Goal: Check status: Check status

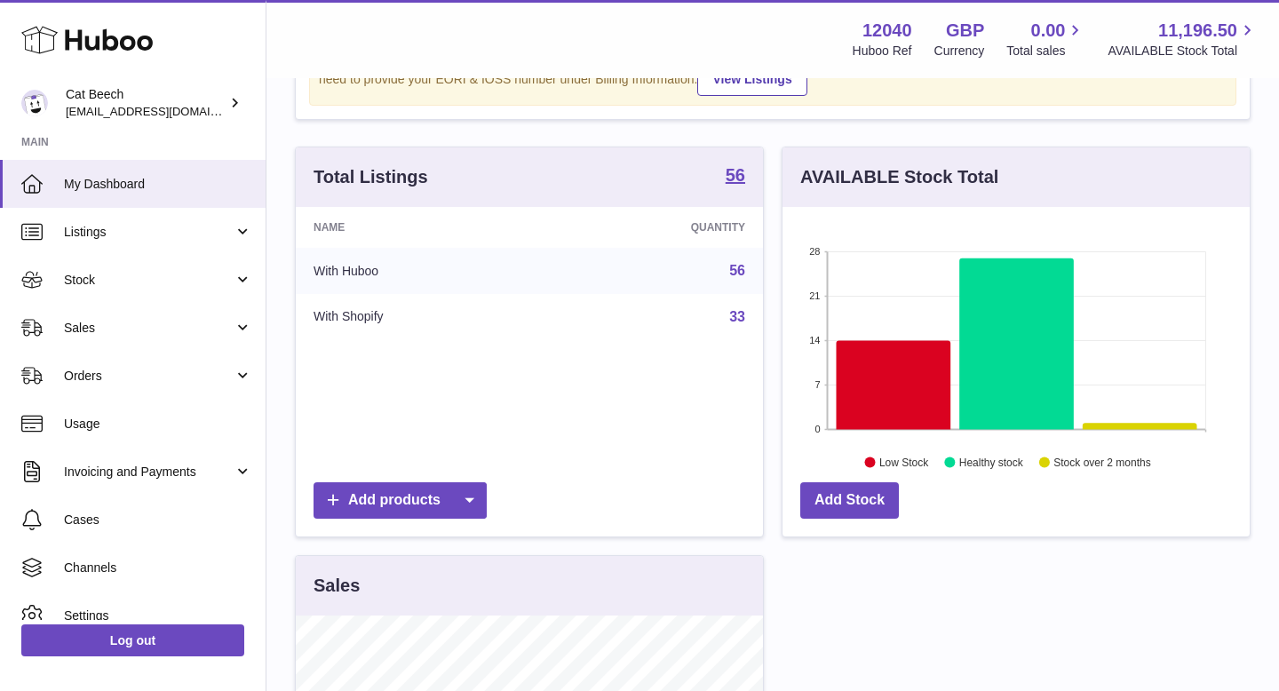
scroll to position [207, 0]
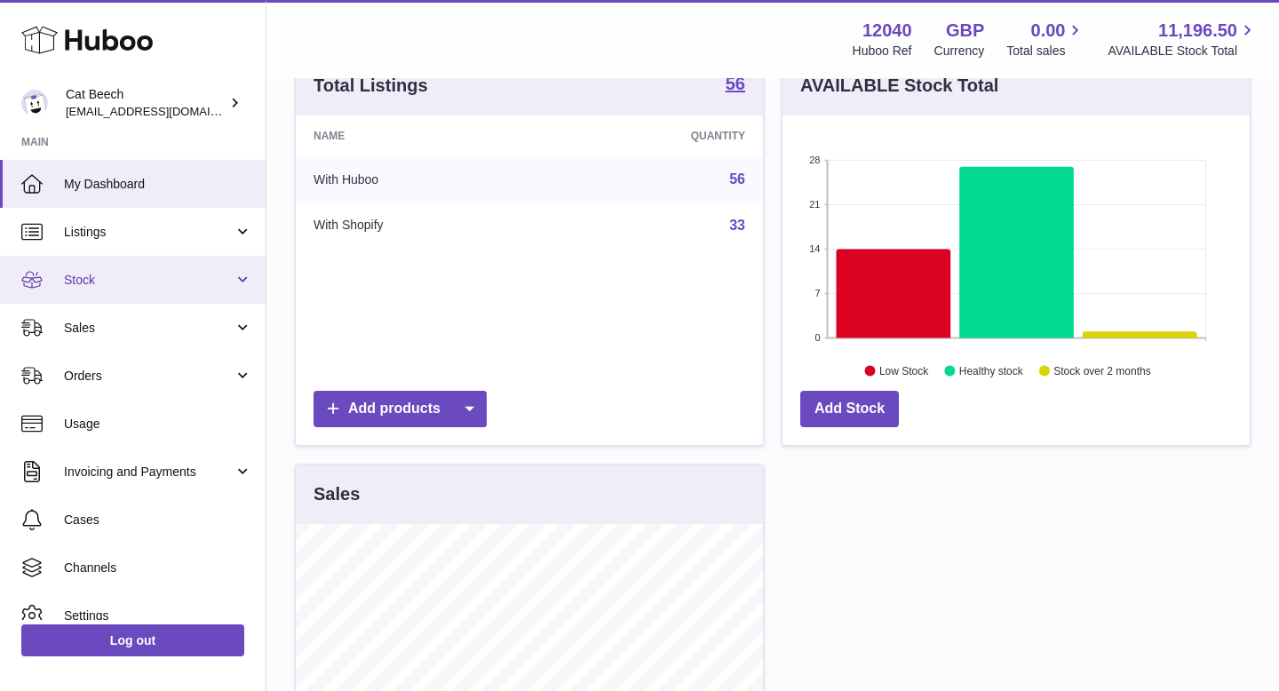
click at [139, 273] on span "Stock" at bounding box center [149, 280] width 170 height 17
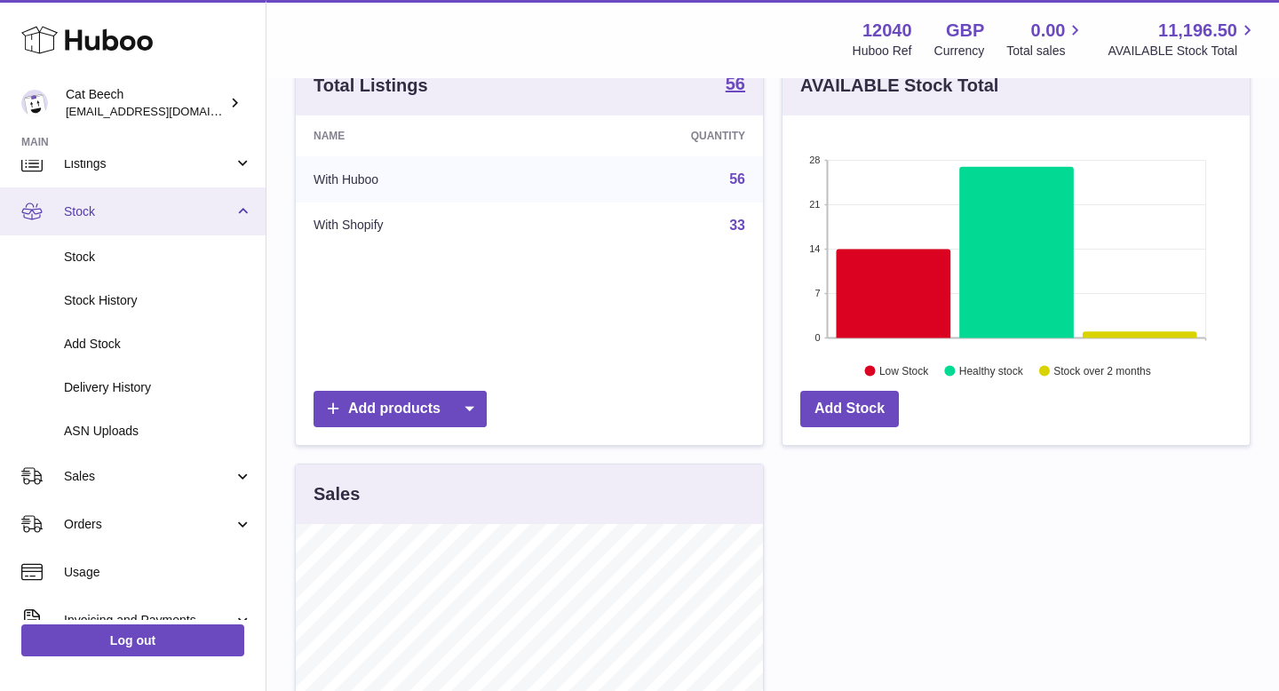
scroll to position [73, 0]
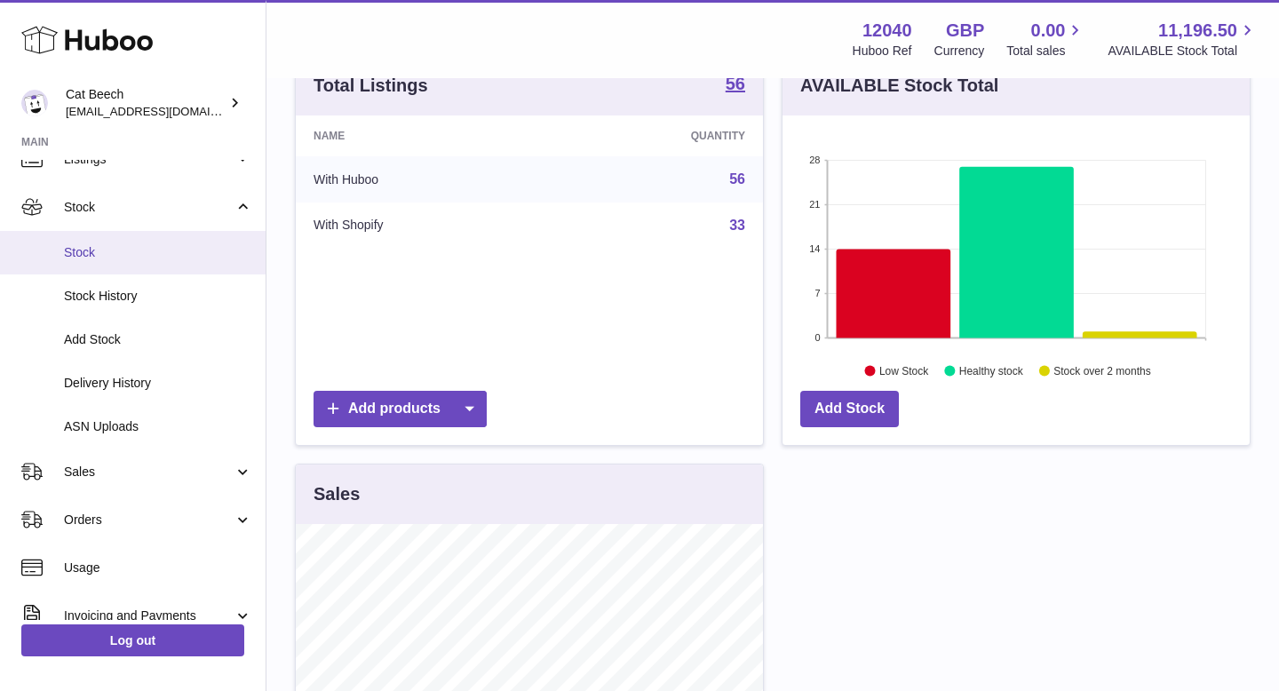
click at [131, 255] on span "Stock" at bounding box center [158, 252] width 188 height 17
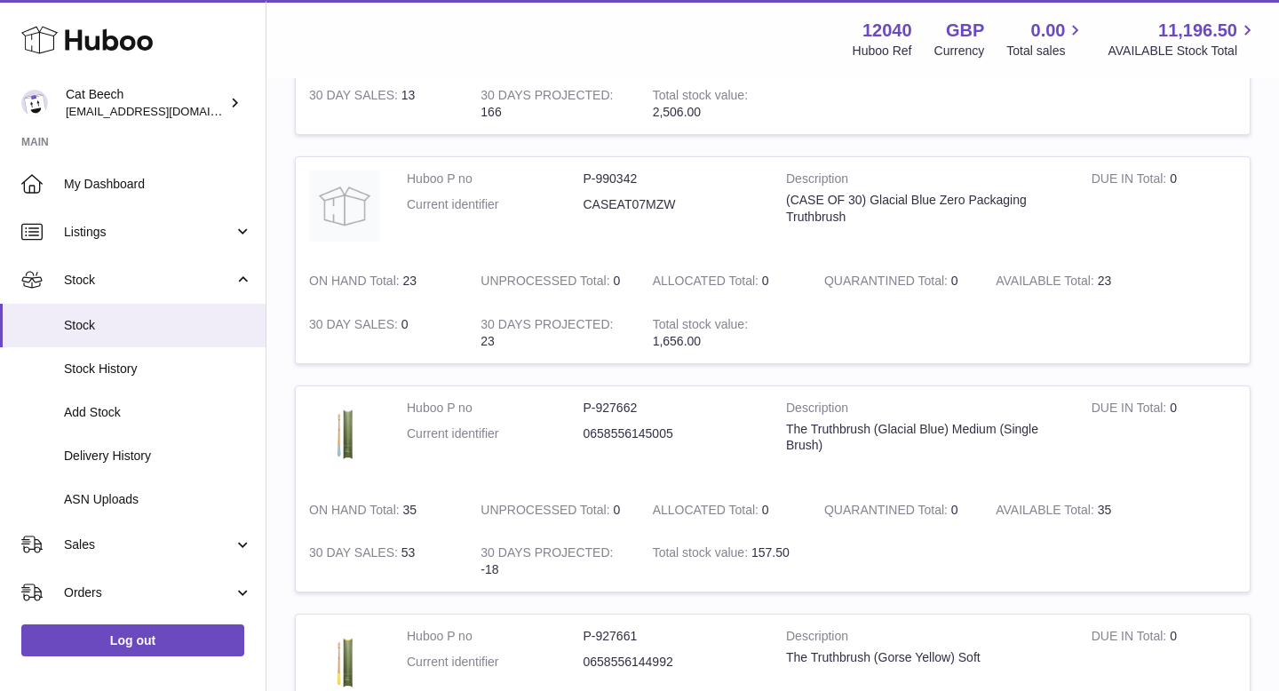
scroll to position [362, 0]
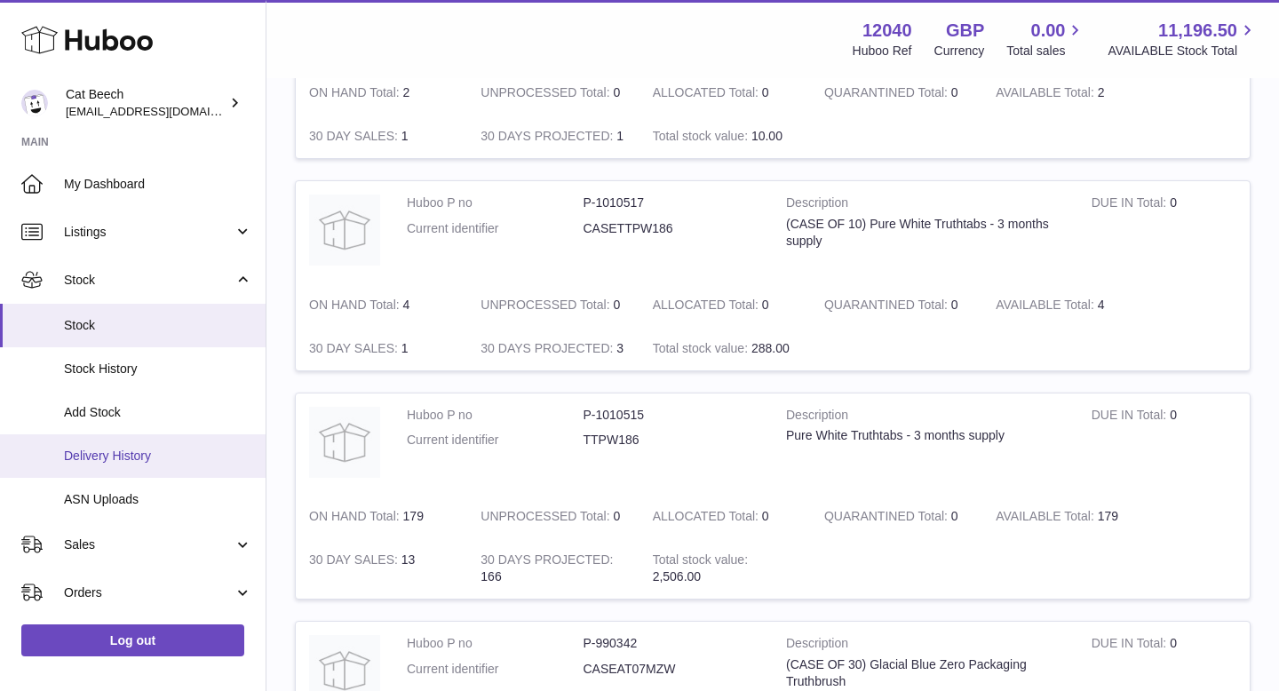
click at [147, 453] on span "Delivery History" at bounding box center [158, 456] width 188 height 17
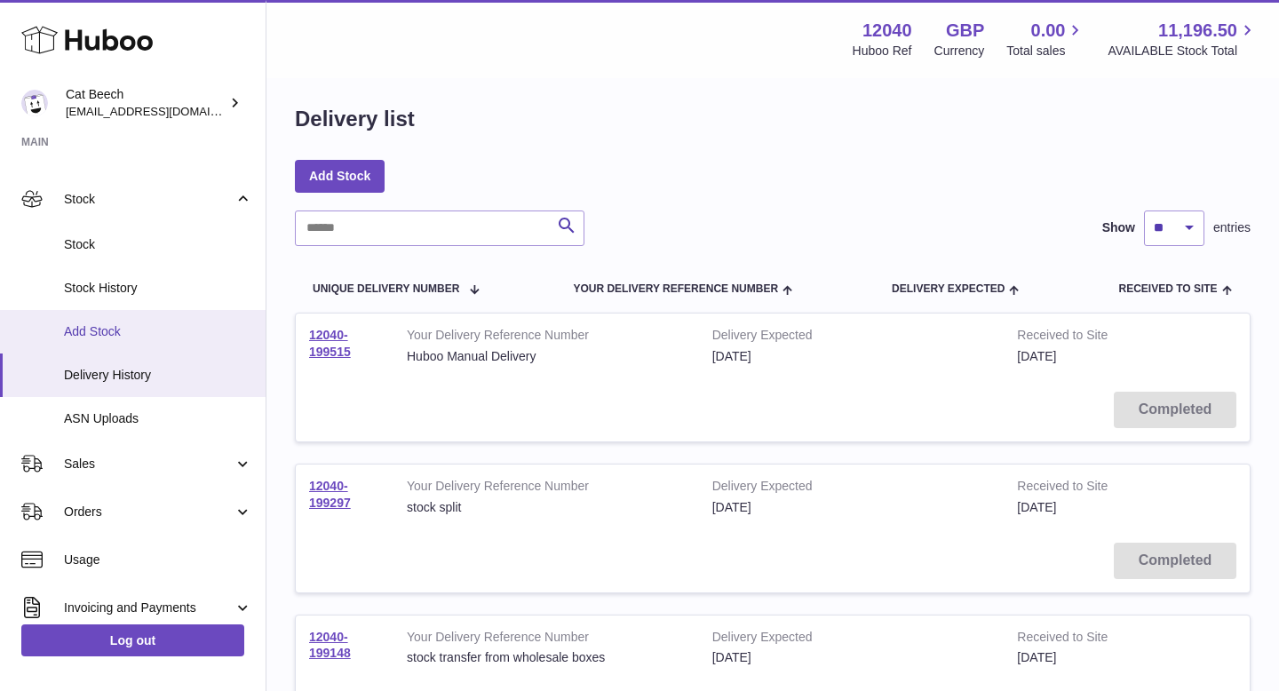
scroll to position [202, 0]
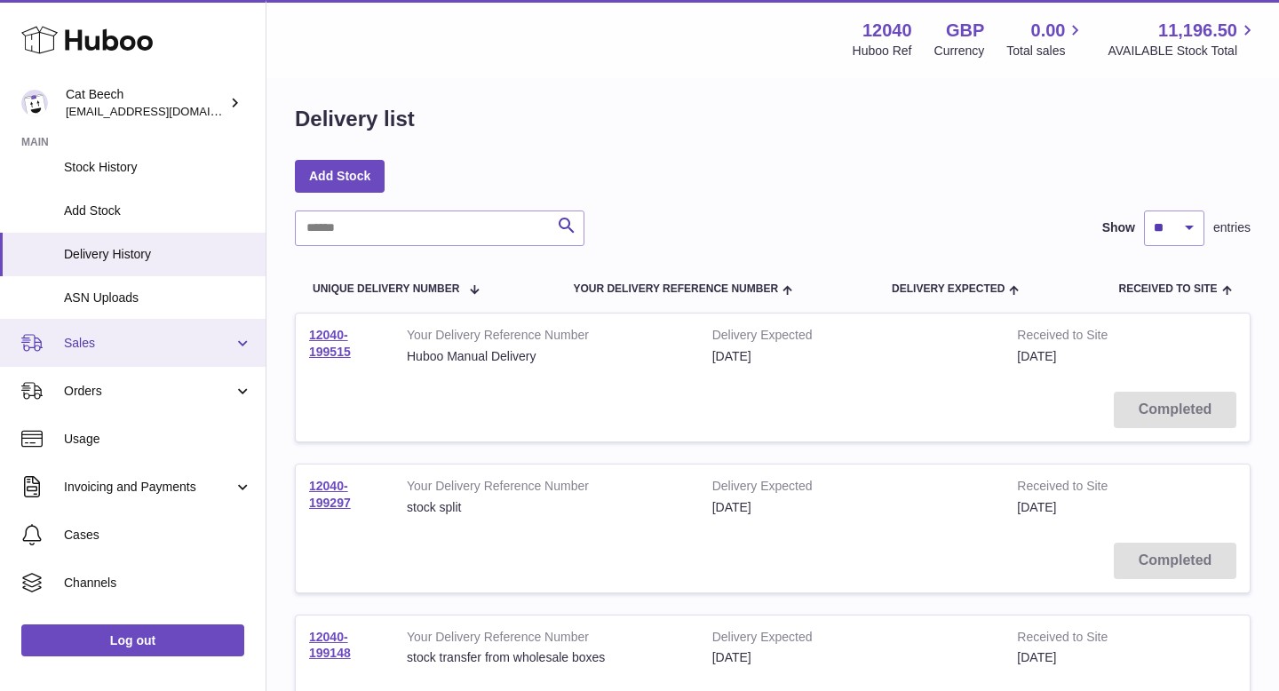
click at [163, 344] on span "Sales" at bounding box center [149, 343] width 170 height 17
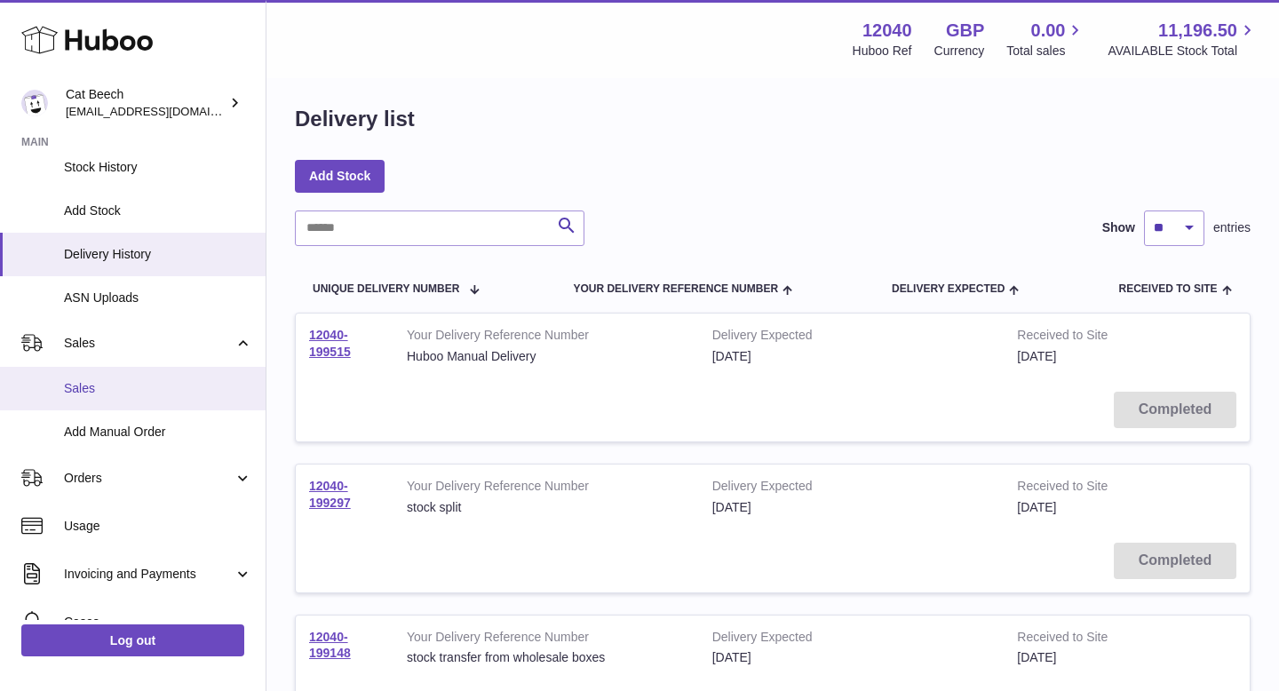
click at [144, 388] on span "Sales" at bounding box center [158, 388] width 188 height 17
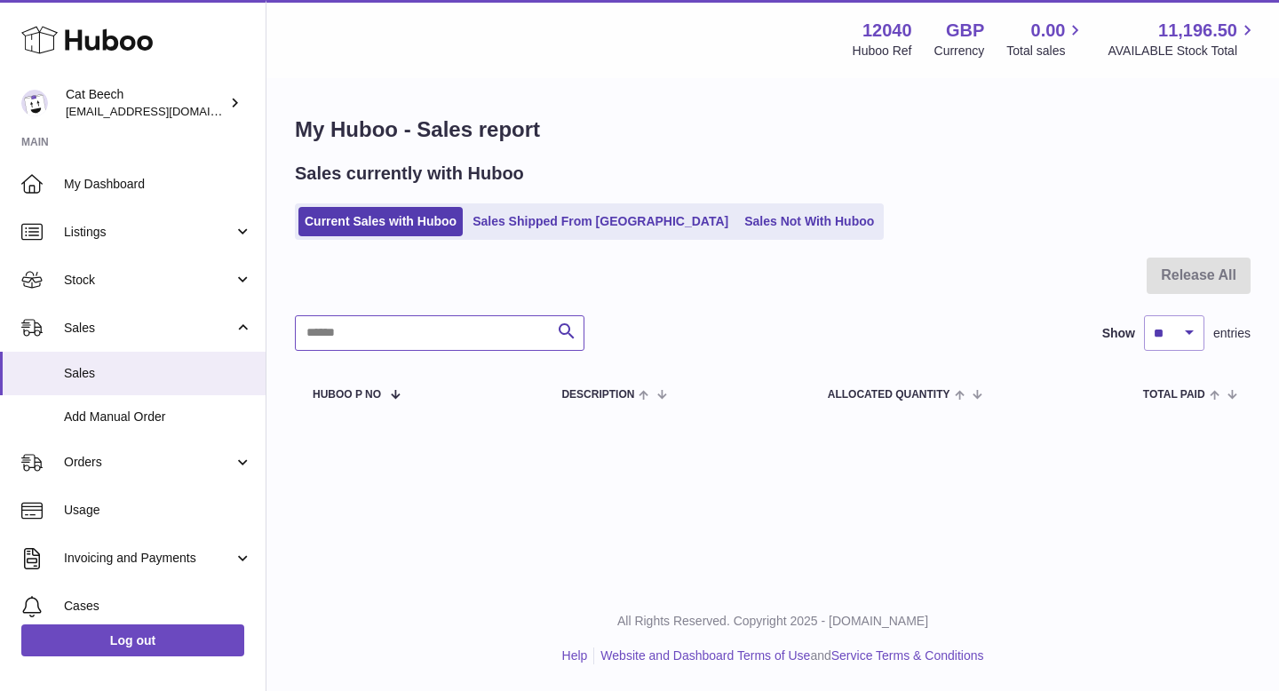
click at [375, 331] on input "text" at bounding box center [440, 333] width 290 height 36
type input "***"
click at [604, 227] on link "Sales Shipped From [GEOGRAPHIC_DATA]" at bounding box center [600, 221] width 268 height 29
click at [412, 335] on input "***" at bounding box center [440, 333] width 290 height 36
click at [565, 218] on link "Sales Shipped From Huboo" at bounding box center [600, 221] width 268 height 29
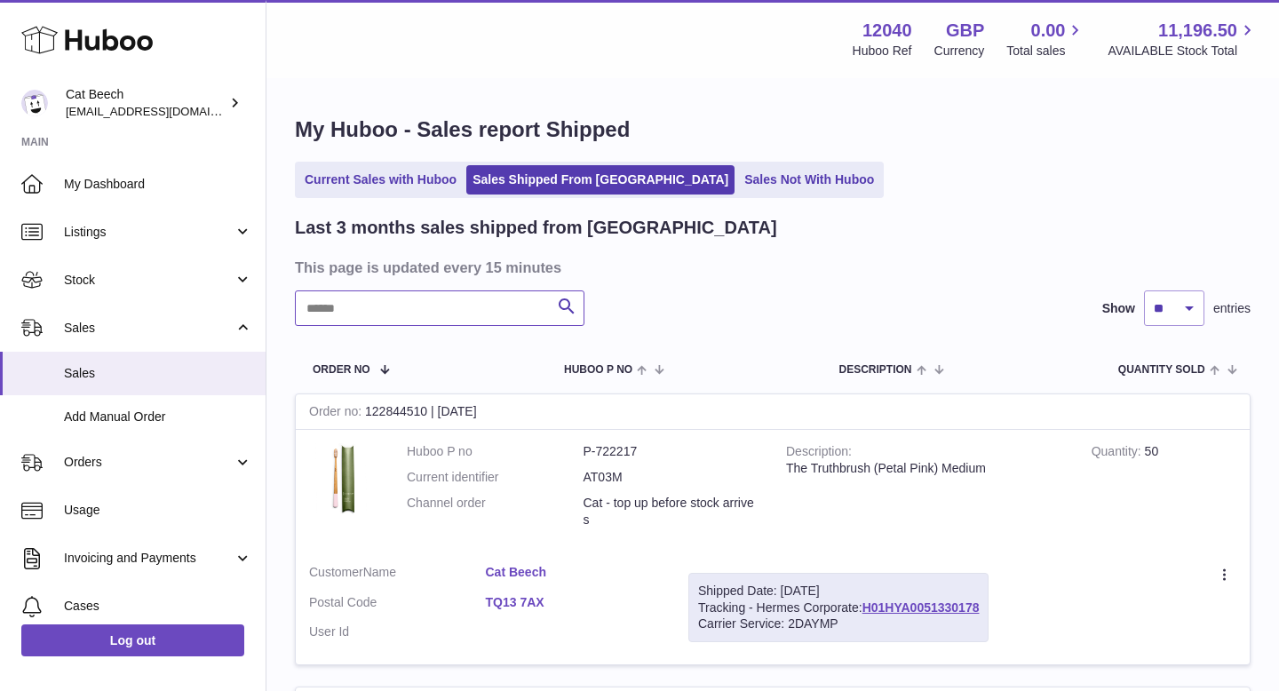
click at [420, 309] on input "text" at bounding box center [440, 309] width 290 height 36
type input "***"
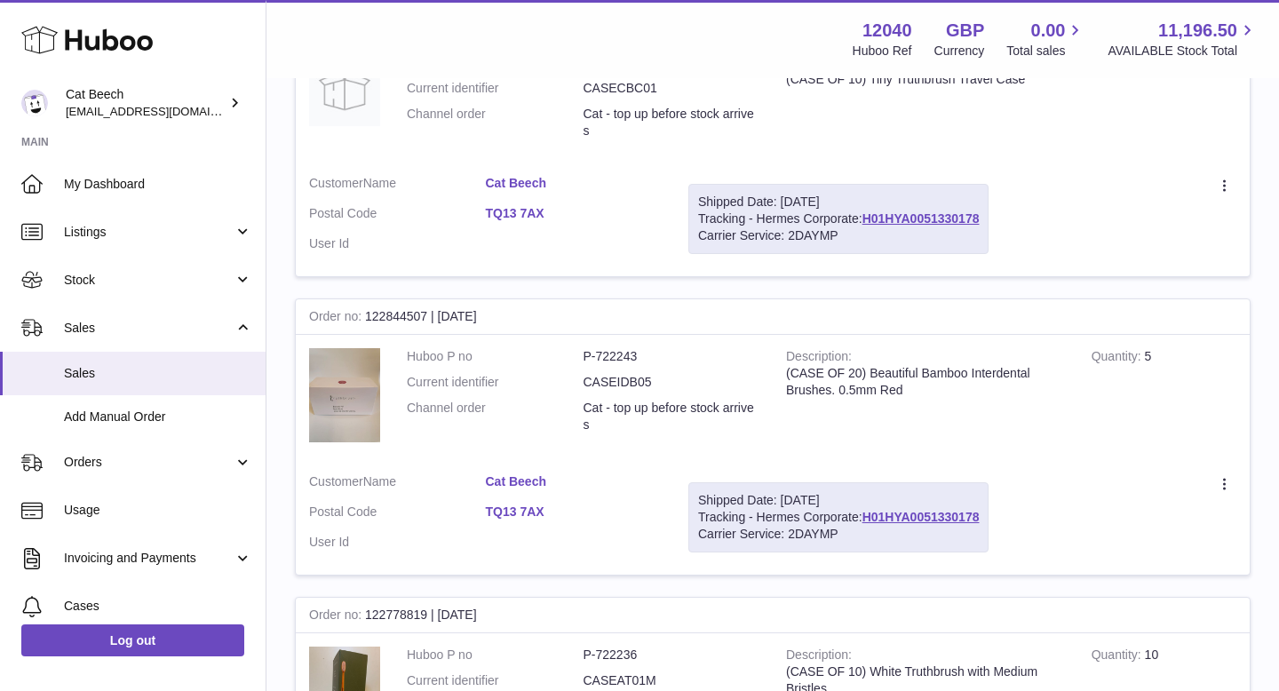
scroll to position [976, 0]
drag, startPoint x: 608, startPoint y: 426, endPoint x: 576, endPoint y: 403, distance: 39.5
click at [576, 403] on dl "Huboo P no P-722243 Current identifier CASEIDB05 Channel order Cat - top up bef…" at bounding box center [583, 394] width 353 height 94
copy dl "Cat - top up before stock arrives"
click at [936, 416] on td "Description (CASE OF 20) Beautiful Bamboo Interdental Brushes. 0.5mm Red" at bounding box center [926, 397] width 306 height 126
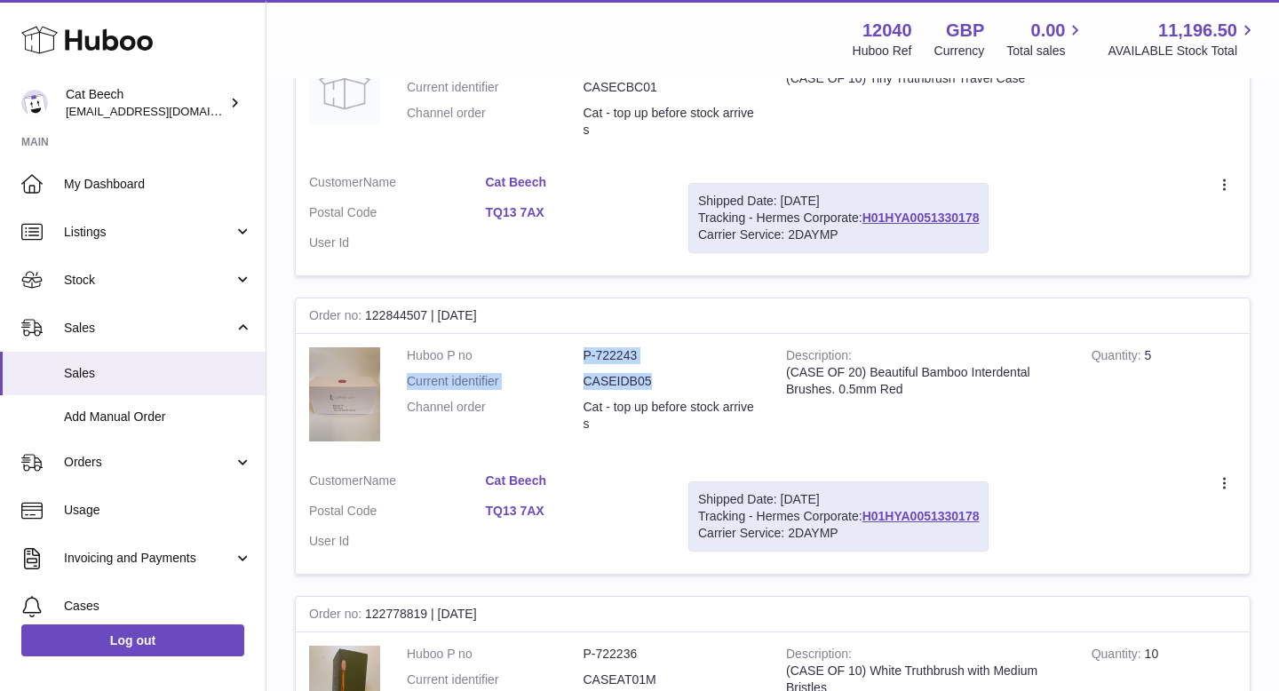
drag, startPoint x: 676, startPoint y: 377, endPoint x: 578, endPoint y: 350, distance: 101.3
click at [578, 350] on dl "Huboo P no P-722243 Current identifier CASEIDB05 Channel order Cat - top up bef…" at bounding box center [583, 394] width 353 height 94
click at [109, 603] on span "Cases" at bounding box center [158, 606] width 188 height 17
click at [107, 603] on span "Cases" at bounding box center [158, 606] width 188 height 17
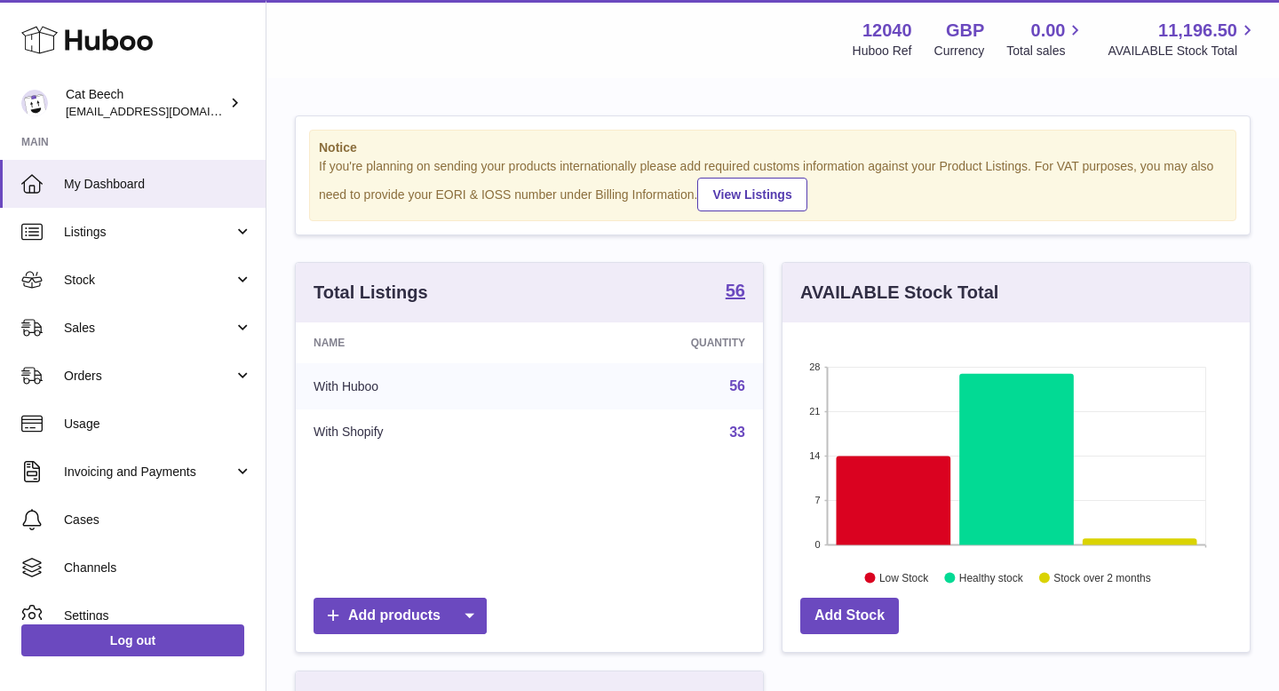
scroll to position [277, 467]
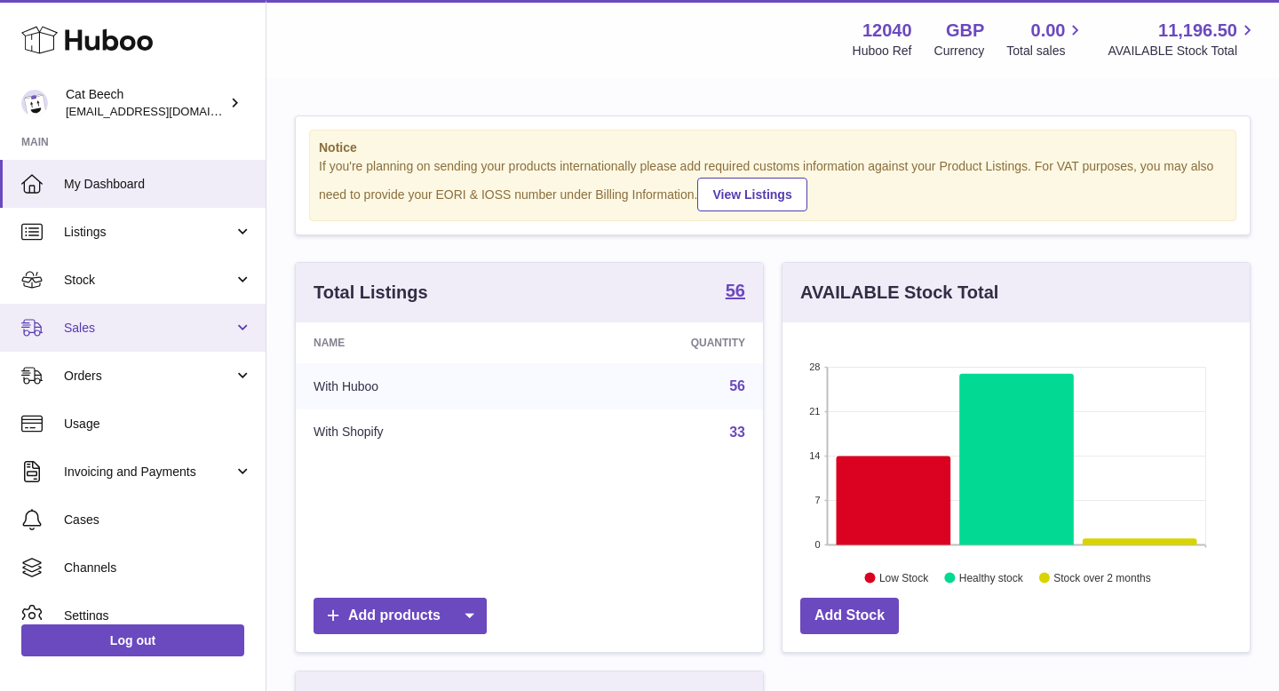
click at [134, 334] on span "Sales" at bounding box center [149, 328] width 170 height 17
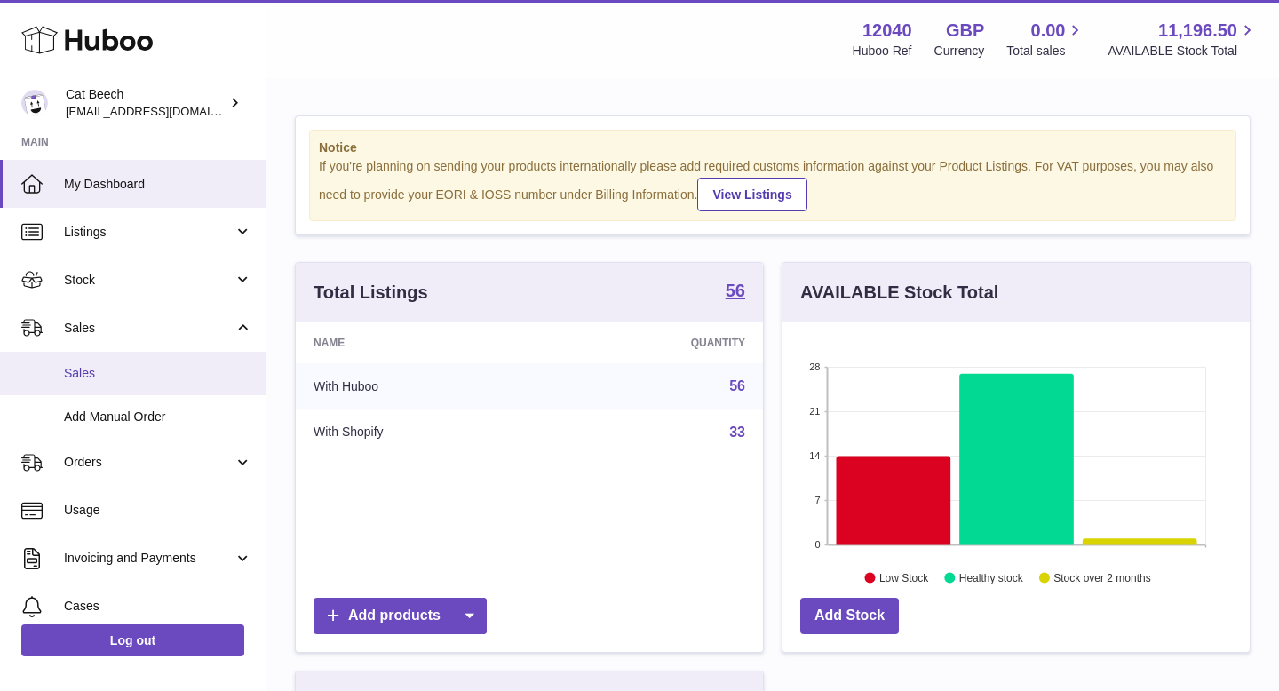
click at [124, 383] on link "Sales" at bounding box center [133, 374] width 266 height 44
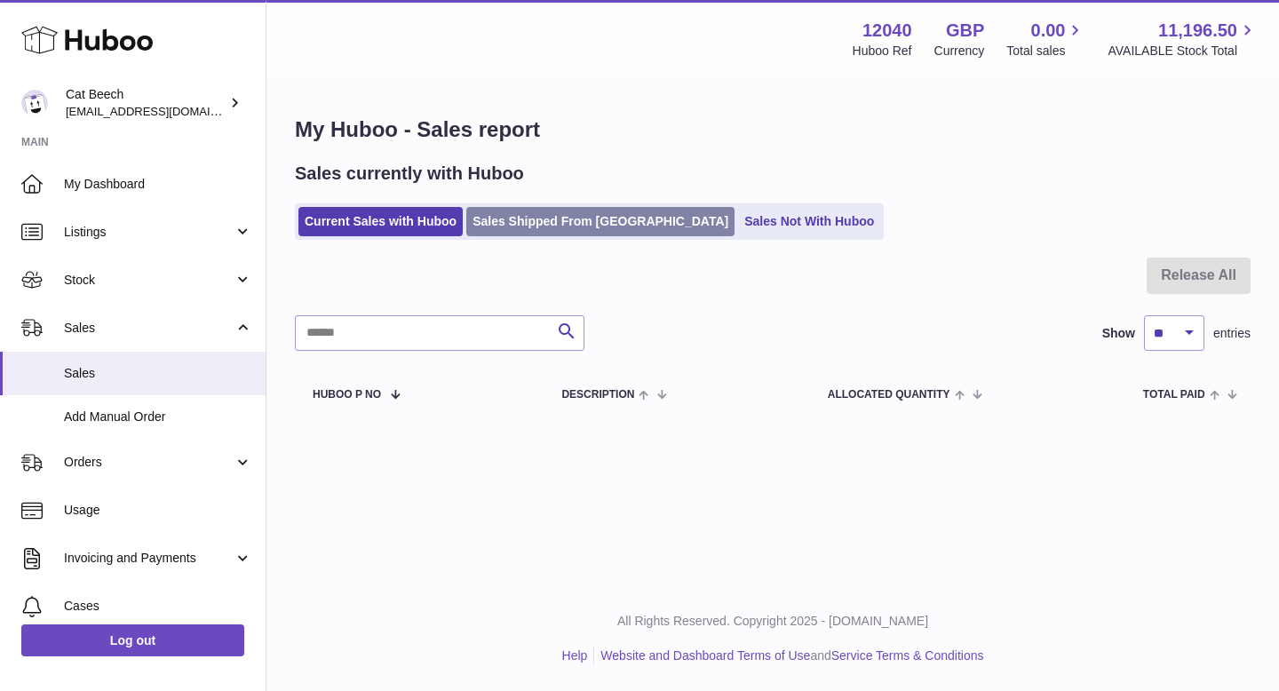
click at [583, 220] on link "Sales Shipped From [GEOGRAPHIC_DATA]" at bounding box center [600, 221] width 268 height 29
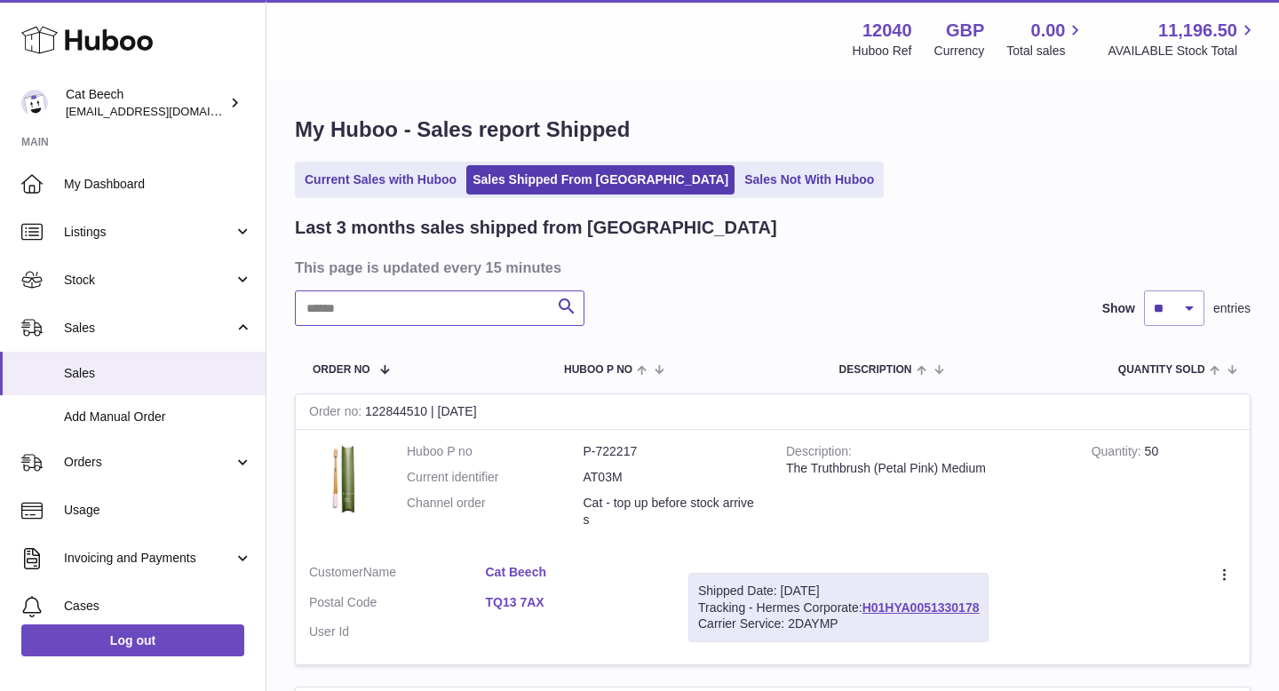
click at [354, 312] on input "text" at bounding box center [440, 309] width 290 height 36
type input "***"
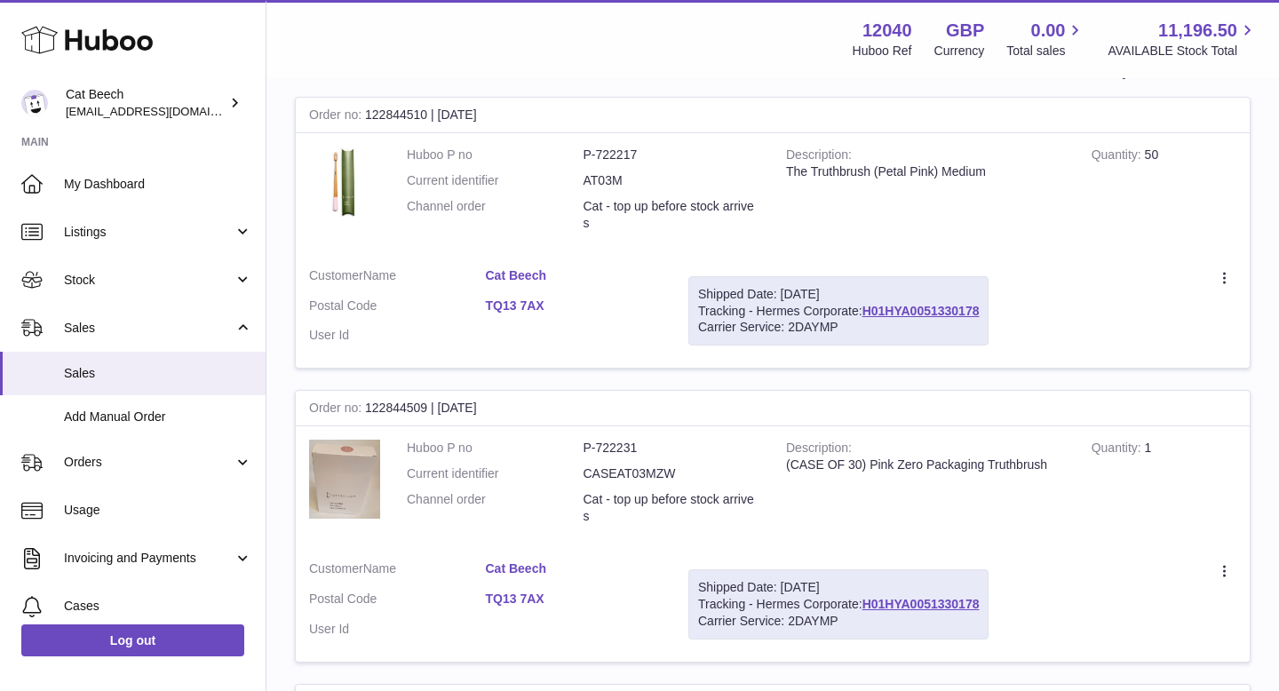
scroll to position [298, 0]
drag, startPoint x: 675, startPoint y: 221, endPoint x: 593, endPoint y: 183, distance: 91.0
click at [593, 183] on dl "Huboo P no P-722217 Current identifier AT03M Channel order Cat - top up before …" at bounding box center [583, 193] width 353 height 94
click at [605, 237] on dl "Huboo P no P-722217 Current identifier AT03M Channel order Cat - top up before …" at bounding box center [583, 193] width 353 height 94
drag, startPoint x: 607, startPoint y: 228, endPoint x: 585, endPoint y: 208, distance: 30.2
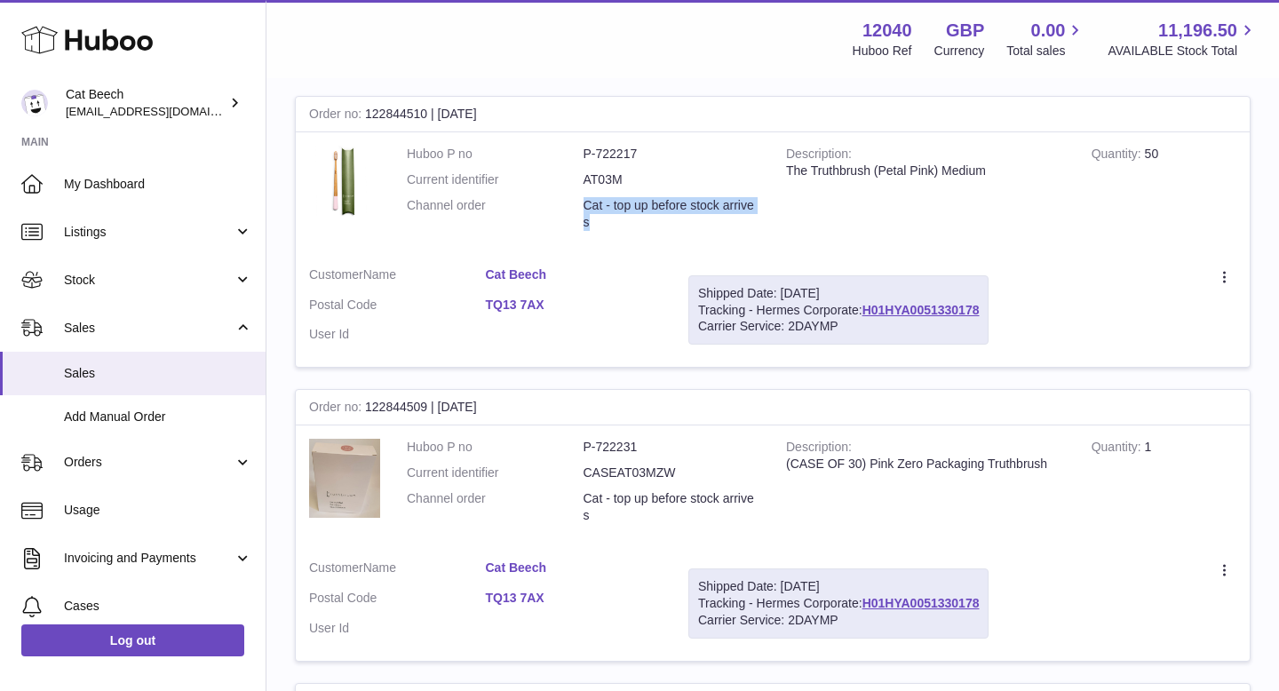
click at [584, 207] on dd "Cat - top up before stock arrives" at bounding box center [672, 214] width 177 height 34
copy dd "Cat - top up before stock arrives"
click at [609, 631] on dd at bounding box center [574, 628] width 177 height 17
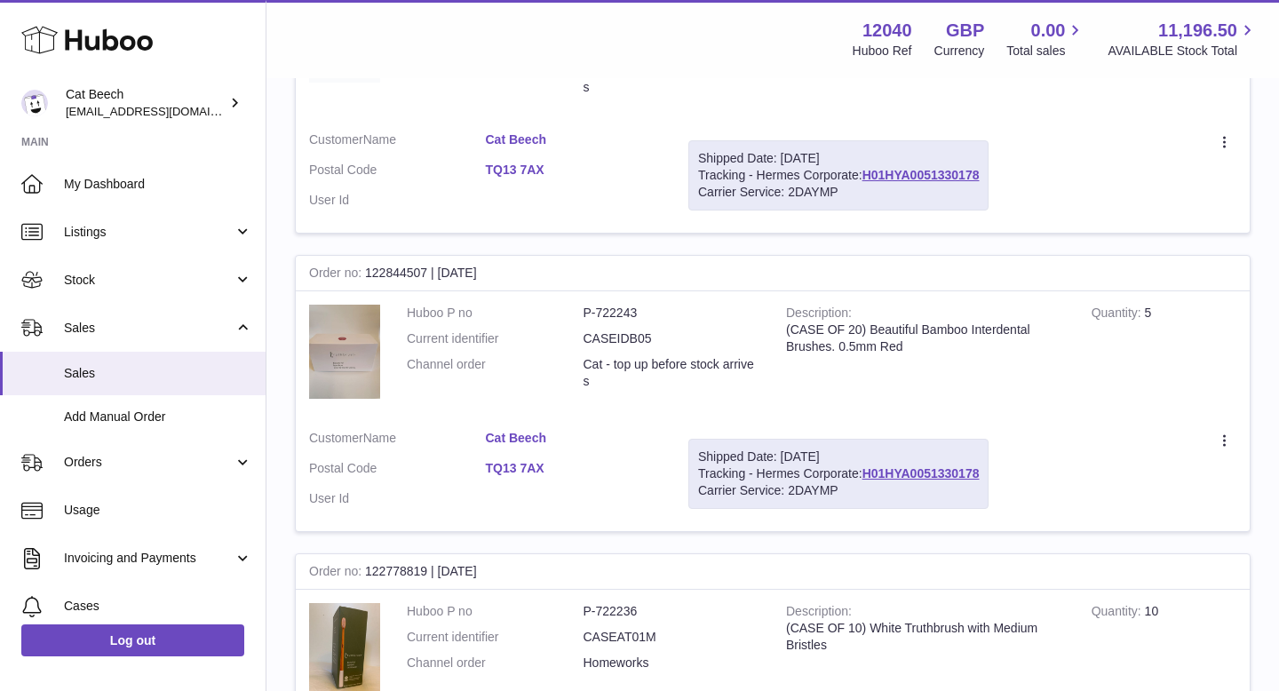
scroll to position [1015, 0]
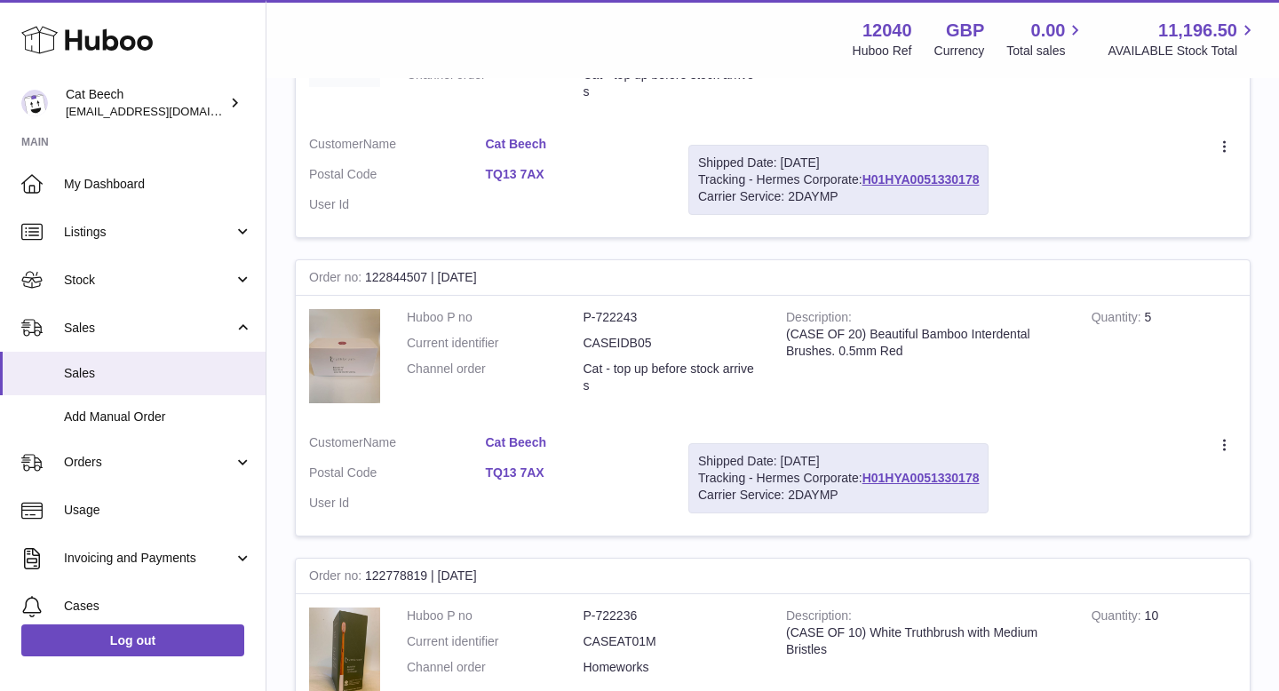
click at [584, 340] on dd "CASEIDB05" at bounding box center [672, 343] width 177 height 17
drag, startPoint x: 642, startPoint y: 315, endPoint x: 557, endPoint y: 314, distance: 85.3
click at [557, 314] on dl "Huboo P no P-722243 Current identifier CASEIDB05 Channel order Cat - top up bef…" at bounding box center [583, 356] width 353 height 94
drag, startPoint x: 653, startPoint y: 342, endPoint x: 582, endPoint y: 307, distance: 79.1
click at [582, 307] on td "Huboo P no P-722243 Current identifier CASEIDB05 Channel order Cat - top up bef…" at bounding box center [583, 359] width 379 height 126
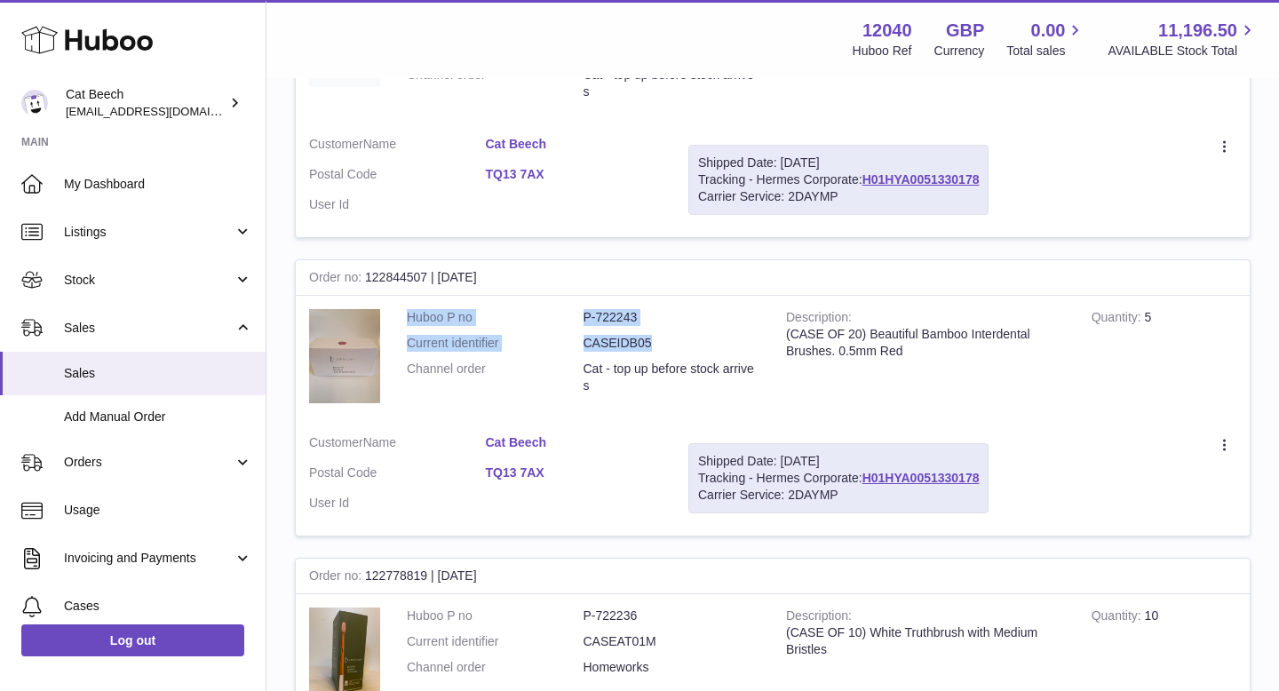
copy dl "Huboo P no P-722243 Current identifier CASEIDB05"
drag, startPoint x: 919, startPoint y: 354, endPoint x: 580, endPoint y: 338, distance: 339.7
click at [580, 338] on tr "Order no 122844507 | 14th Aug Huboo P no P-722243 Current identifier CASEIDB05 …" at bounding box center [773, 397] width 956 height 277
copy tr "CASEIDB05 Channel order Cat - top up before stock arrives Description (CASE OF …"
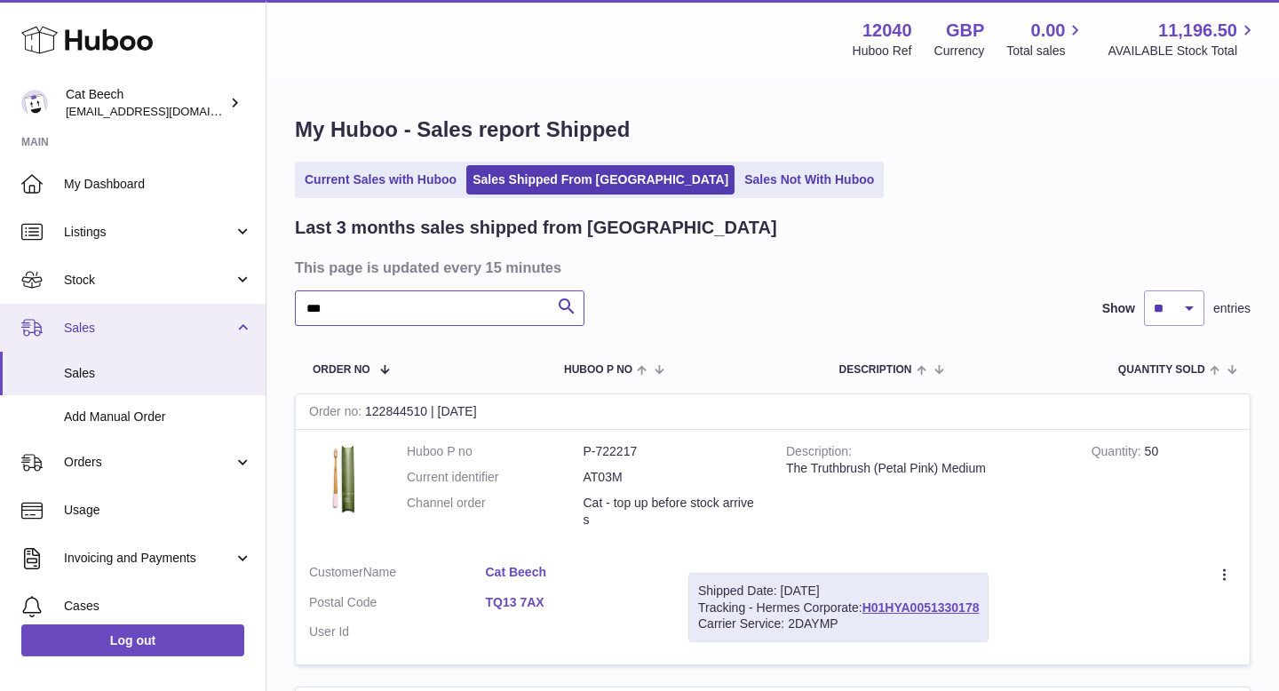
drag, startPoint x: 394, startPoint y: 312, endPoint x: 202, endPoint y: 303, distance: 193.0
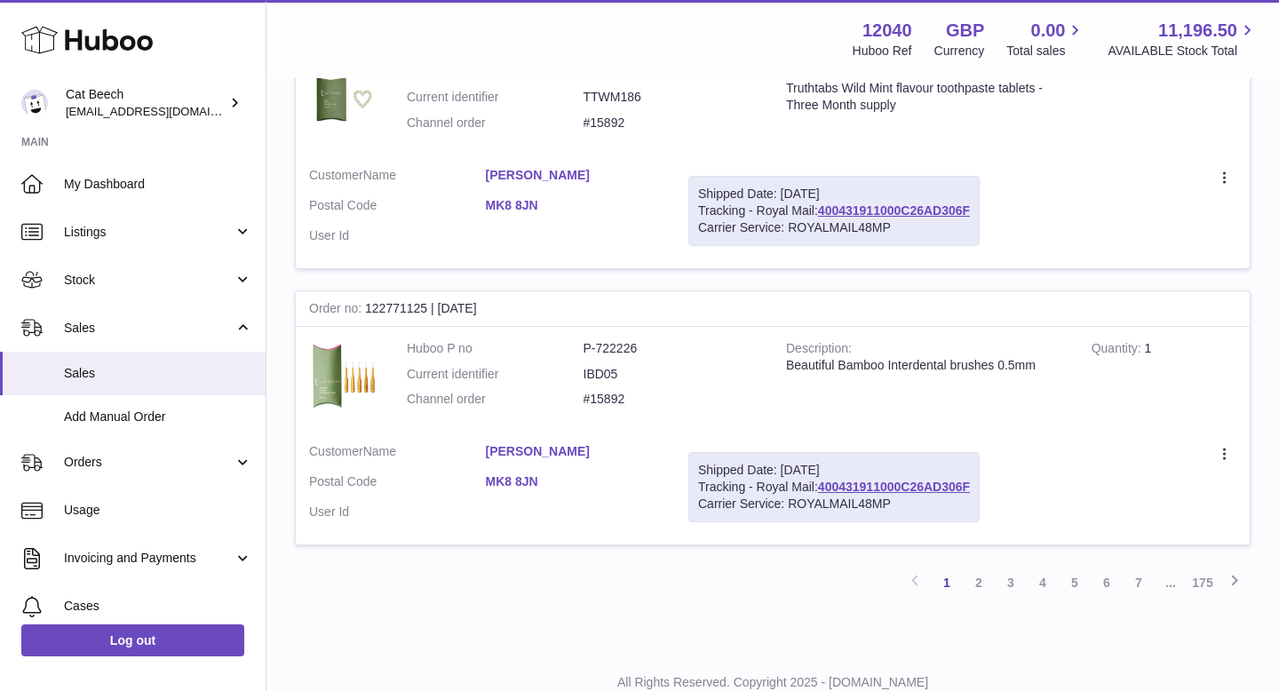
scroll to position [2749, 0]
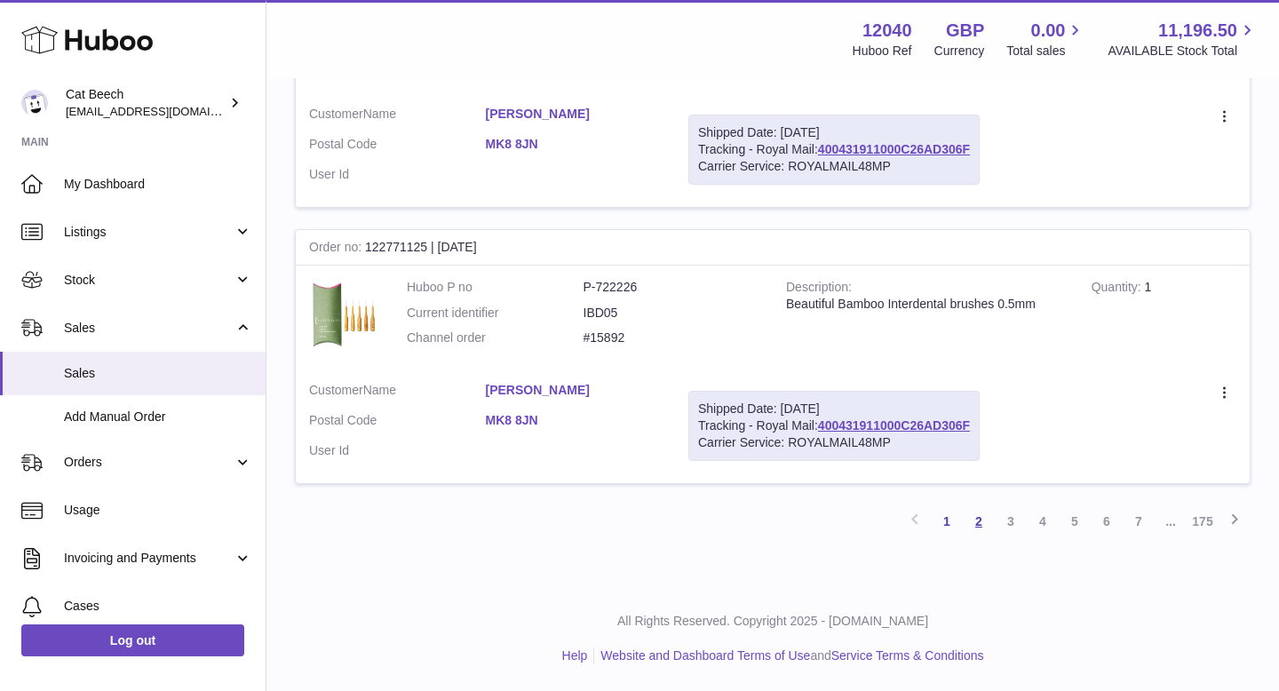
click at [977, 529] on link "2" at bounding box center [979, 521] width 32 height 32
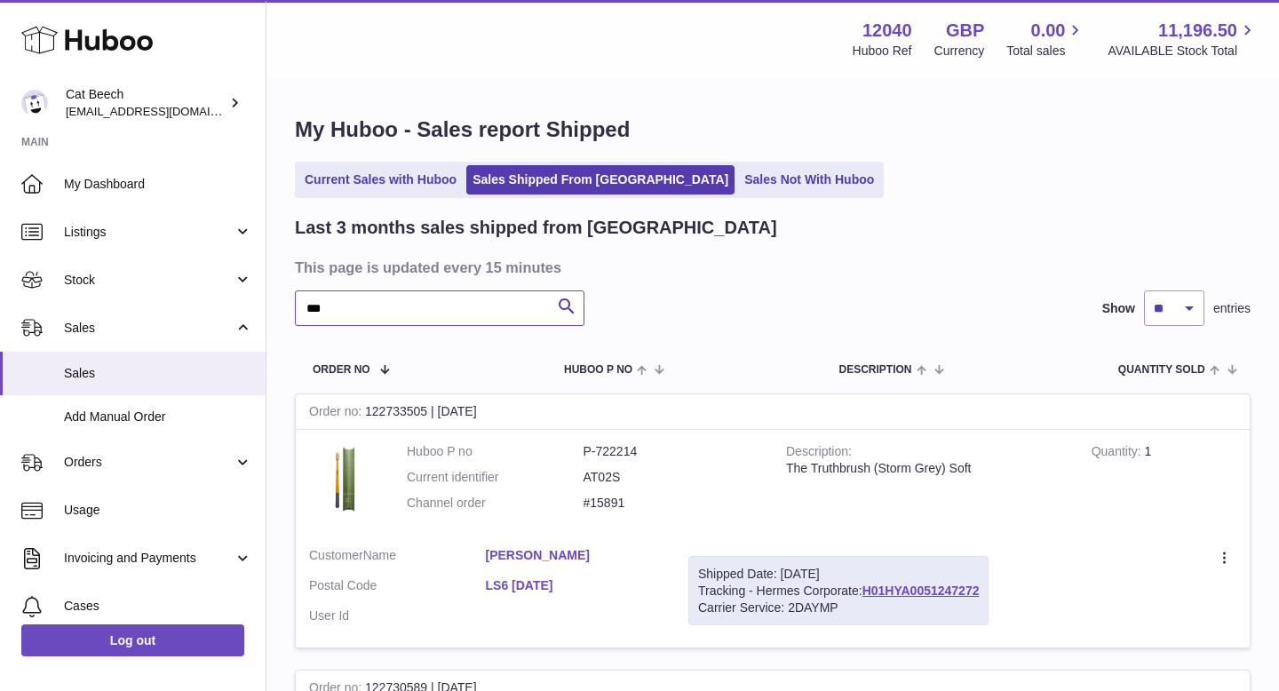
click at [390, 304] on input "***" at bounding box center [440, 309] width 290 height 36
click at [565, 315] on icon "submit" at bounding box center [566, 307] width 21 height 22
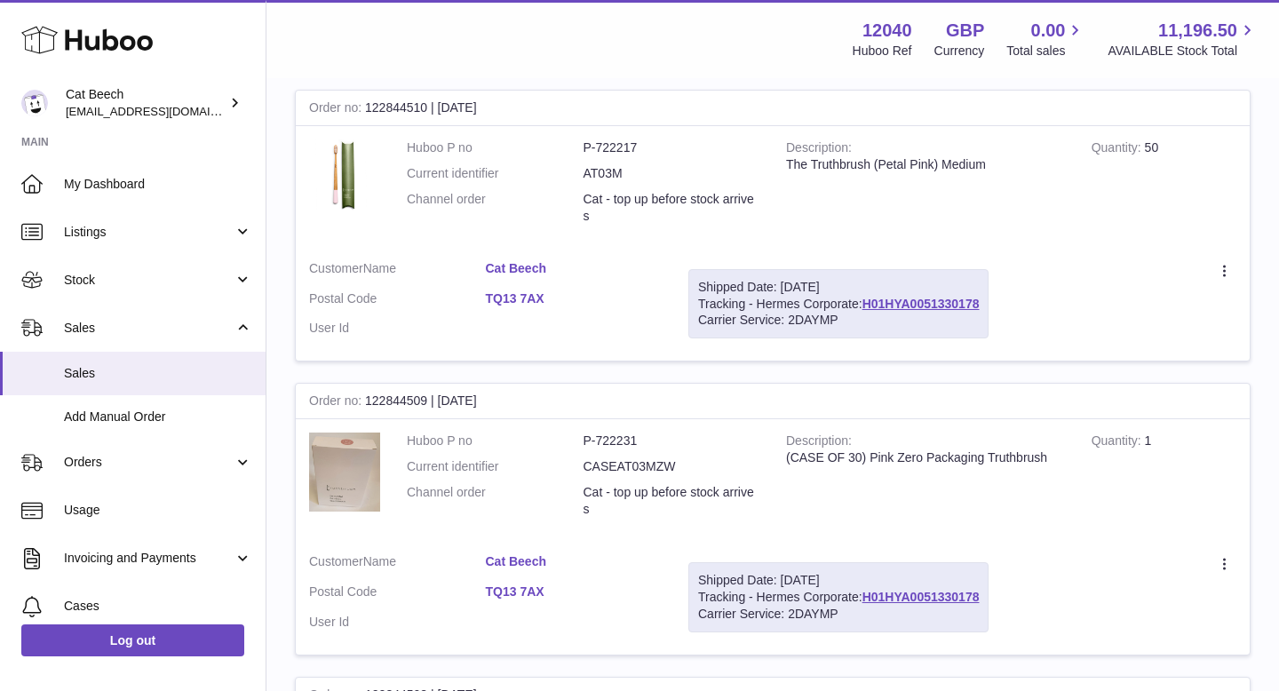
scroll to position [800, 0]
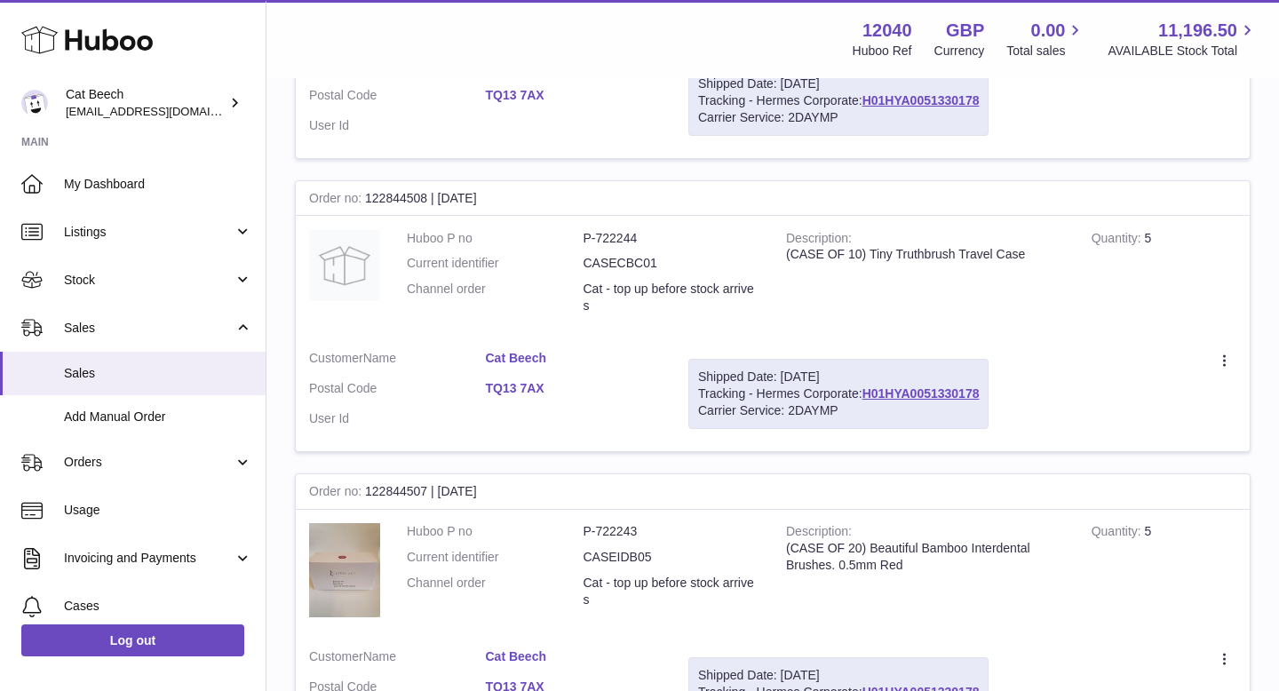
drag, startPoint x: 583, startPoint y: 231, endPoint x: 1042, endPoint y: 257, distance: 460.0
click at [1042, 257] on tr "Order no 122844508 | 14th Aug Huboo P no P-722244 Current identifier CASECBC01 …" at bounding box center [773, 316] width 956 height 272
copy tr "P-722244 Current identifier CASECBC01 Channel order Cat - top up before stock a…"
click at [148, 233] on span "Listings" at bounding box center [149, 232] width 170 height 17
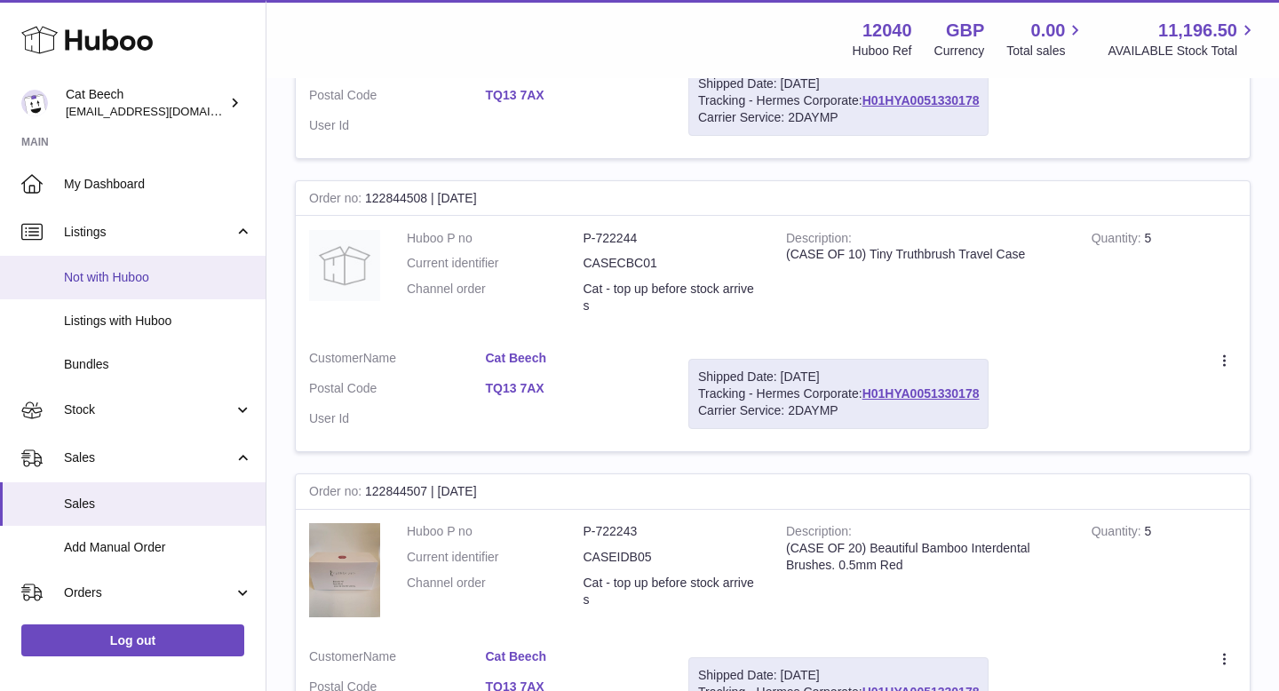
click at [155, 275] on span "Not with Huboo" at bounding box center [158, 277] width 188 height 17
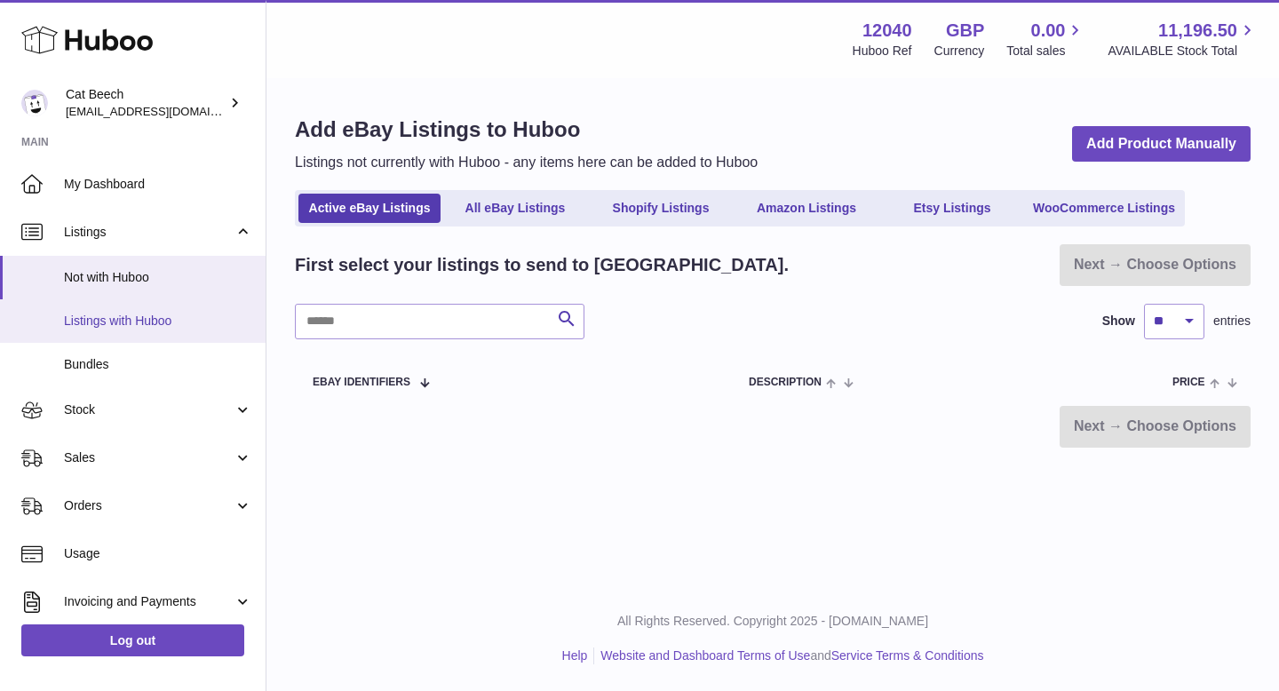
click at [168, 320] on span "Listings with Huboo" at bounding box center [158, 321] width 188 height 17
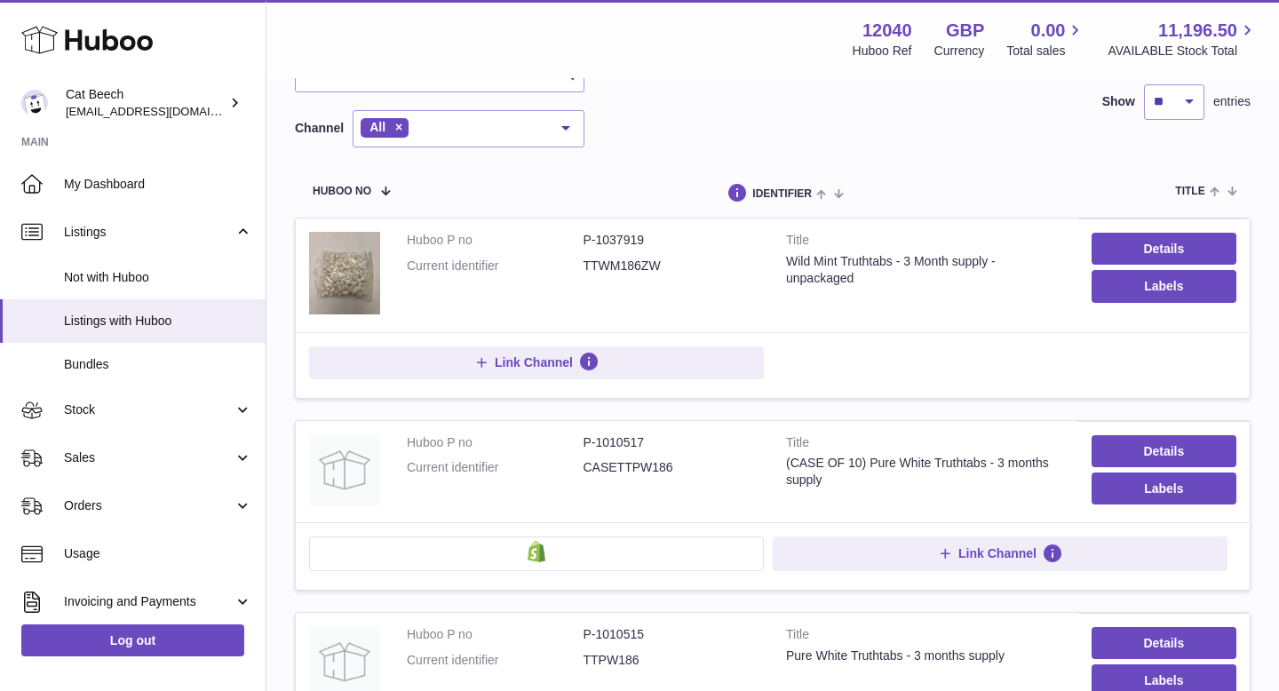
scroll to position [28, 0]
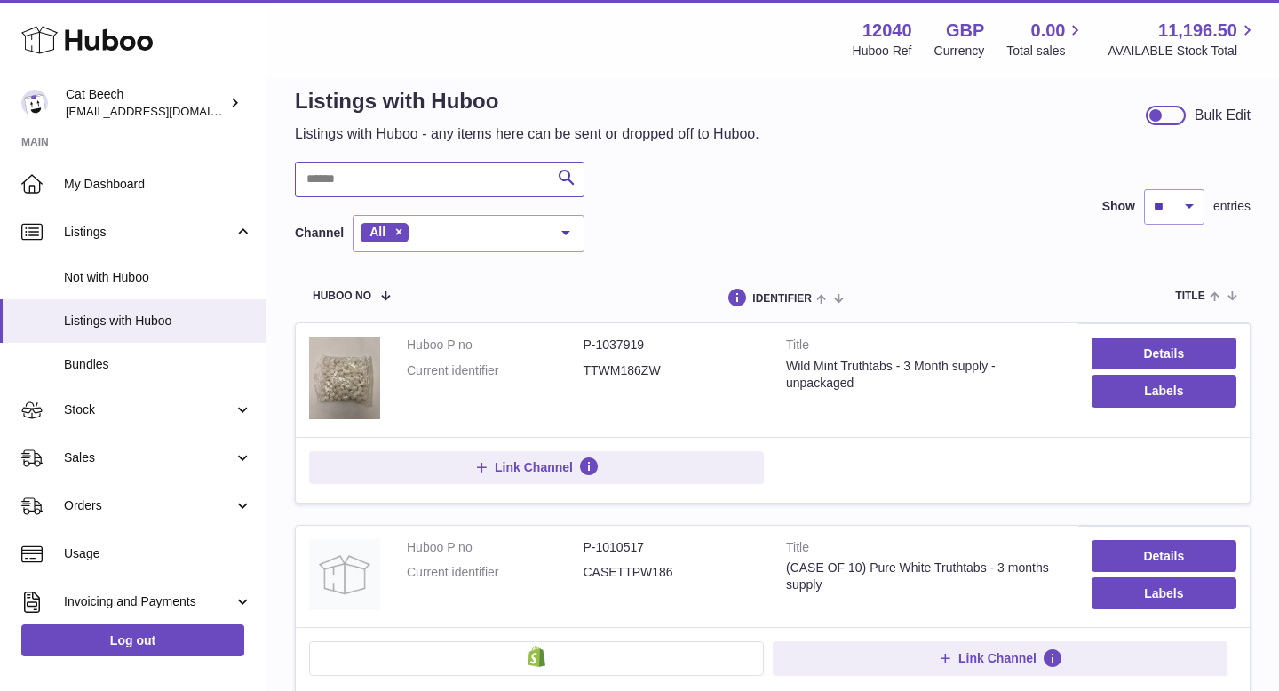
click at [398, 181] on input "text" at bounding box center [440, 180] width 290 height 36
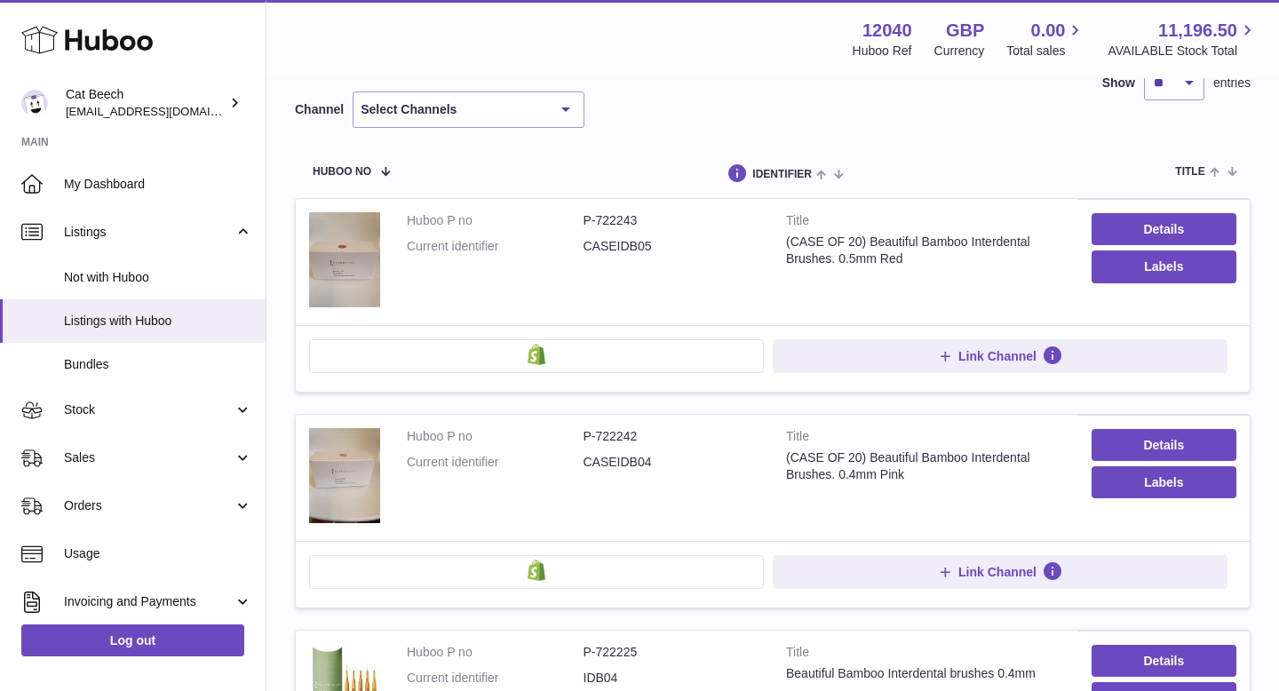
scroll to position [75, 0]
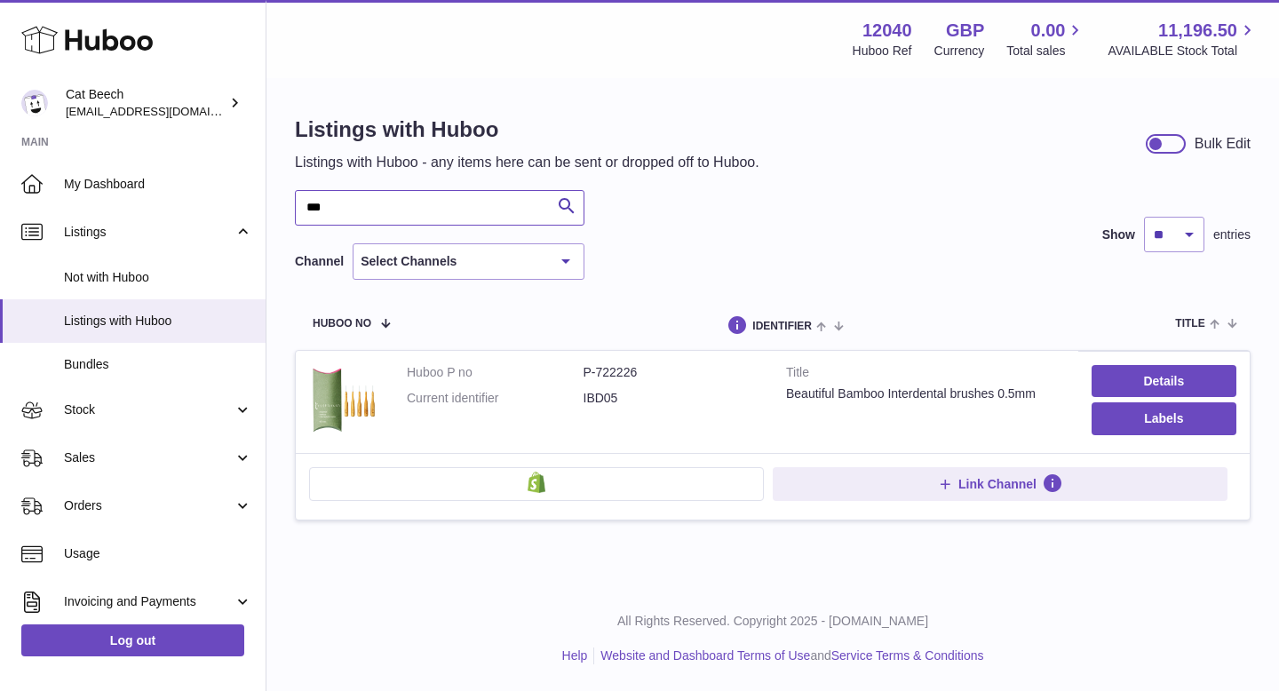
type input "***"
drag, startPoint x: 642, startPoint y: 375, endPoint x: 577, endPoint y: 373, distance: 65.8
click at [577, 373] on dl "Huboo P no P-722226 Current identifier IBD05" at bounding box center [583, 390] width 353 height 52
copy dl "P-722226"
drag, startPoint x: 350, startPoint y: 213, endPoint x: 292, endPoint y: 213, distance: 57.7
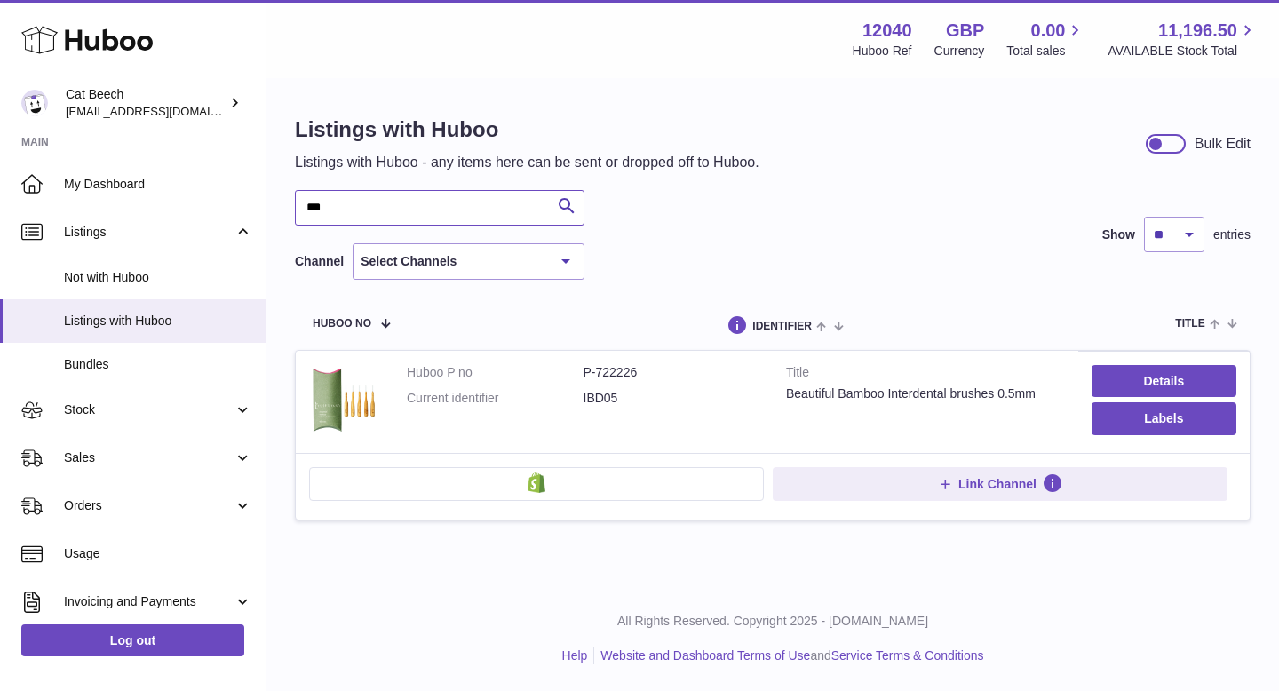
click at [292, 213] on div "Listings with Huboo Listings with Huboo - any items here can be sent or dropped…" at bounding box center [773, 328] width 1013 height 497
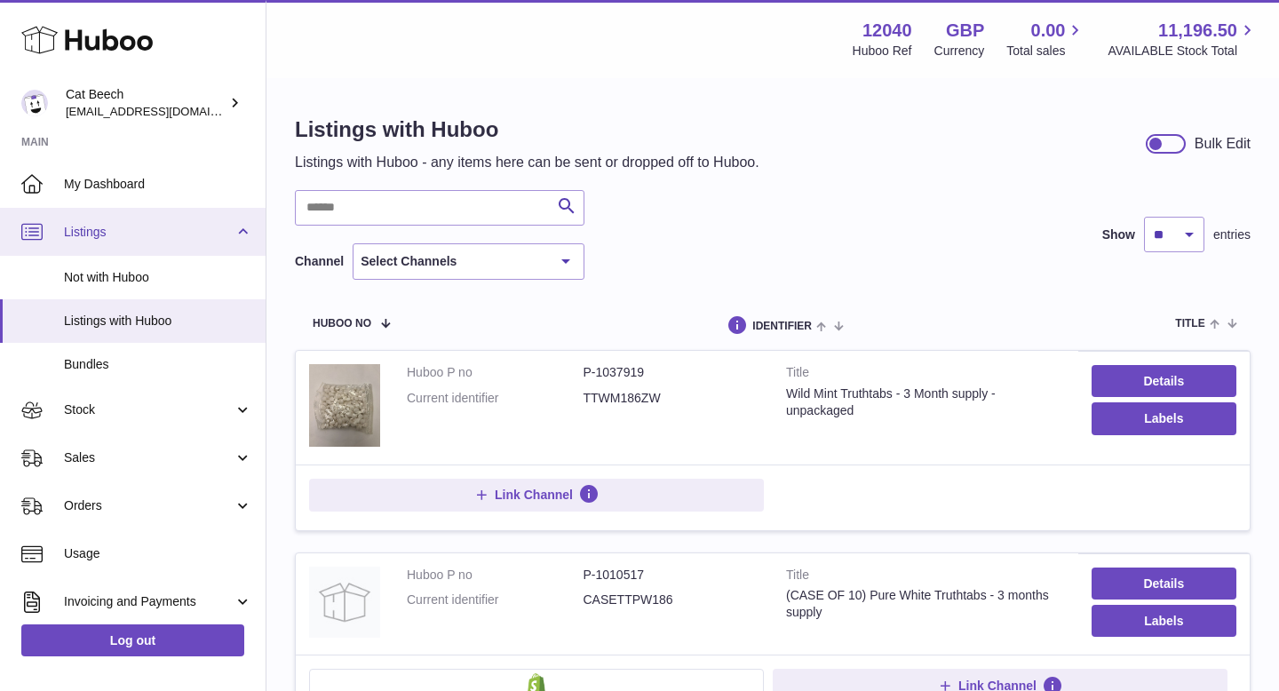
click at [122, 225] on span "Listings" at bounding box center [149, 232] width 170 height 17
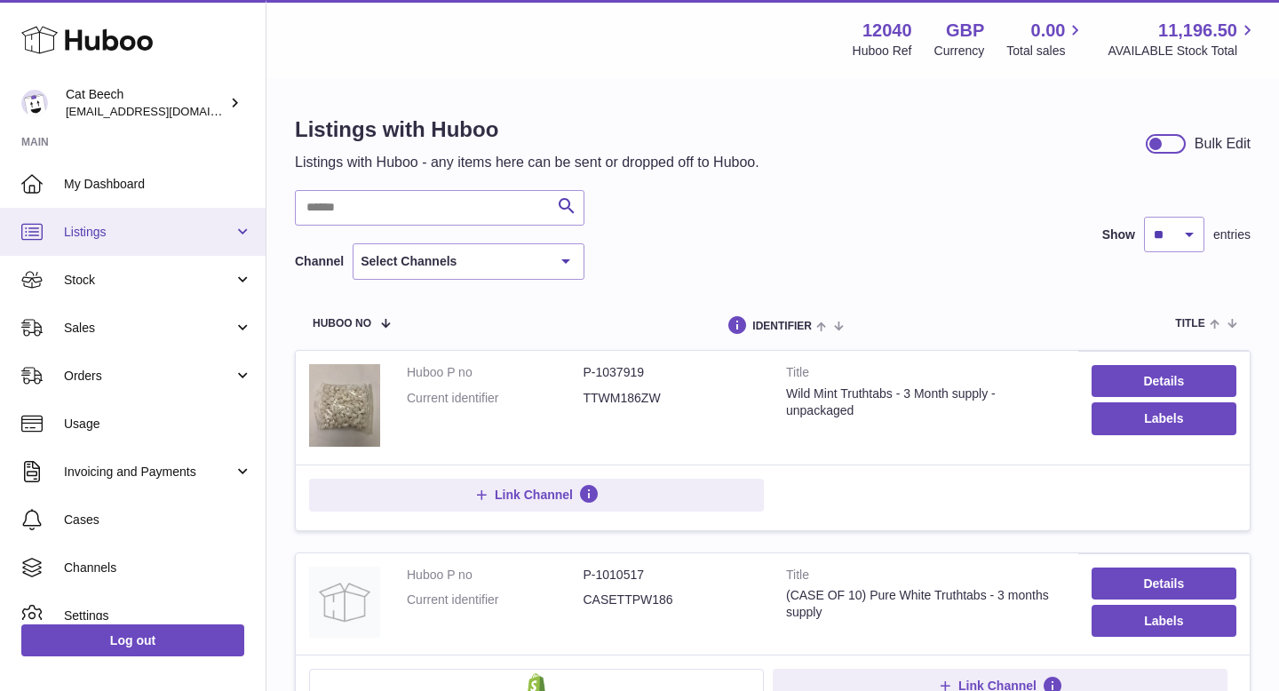
click at [131, 239] on span "Listings" at bounding box center [149, 232] width 170 height 17
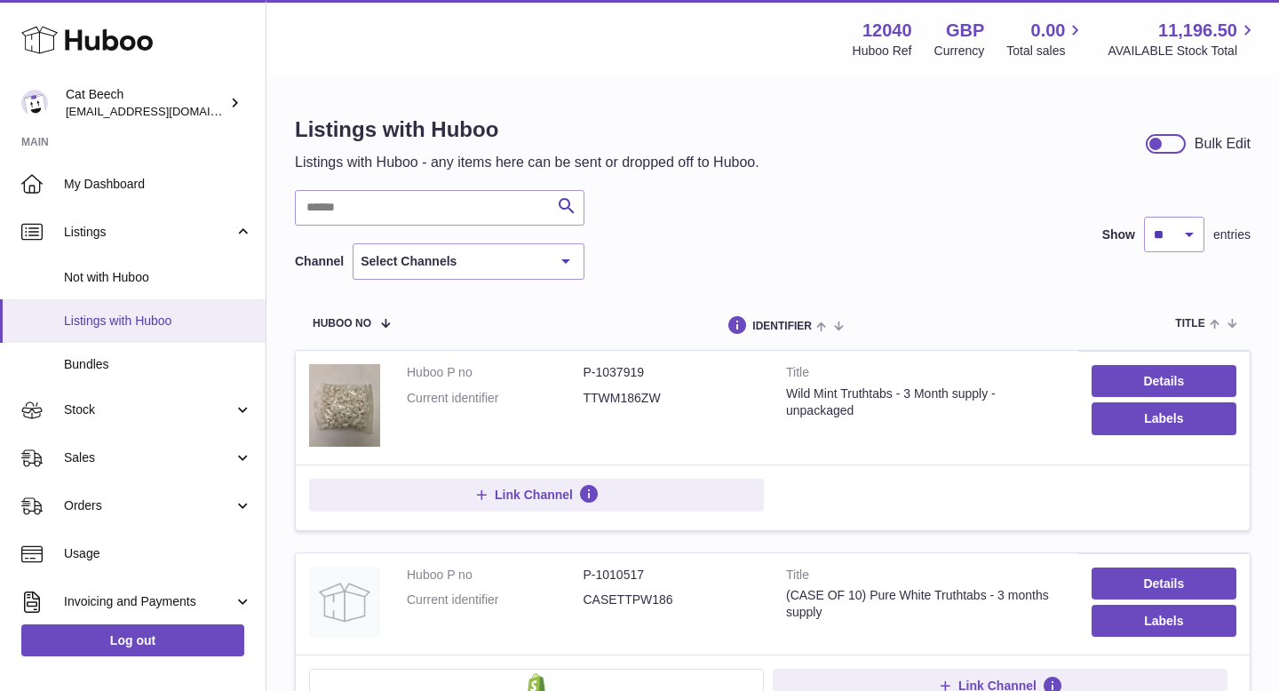
click at [120, 327] on span "Listings with Huboo" at bounding box center [158, 321] width 188 height 17
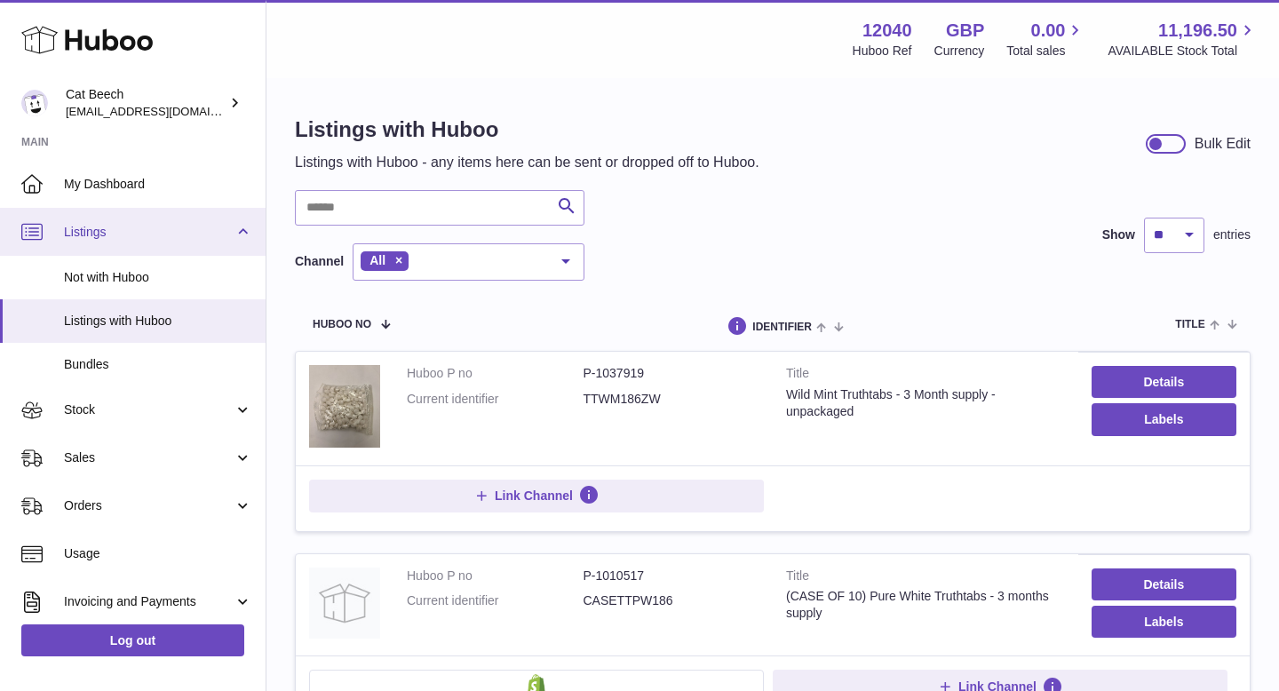
click at [110, 236] on span "Listings" at bounding box center [149, 232] width 170 height 17
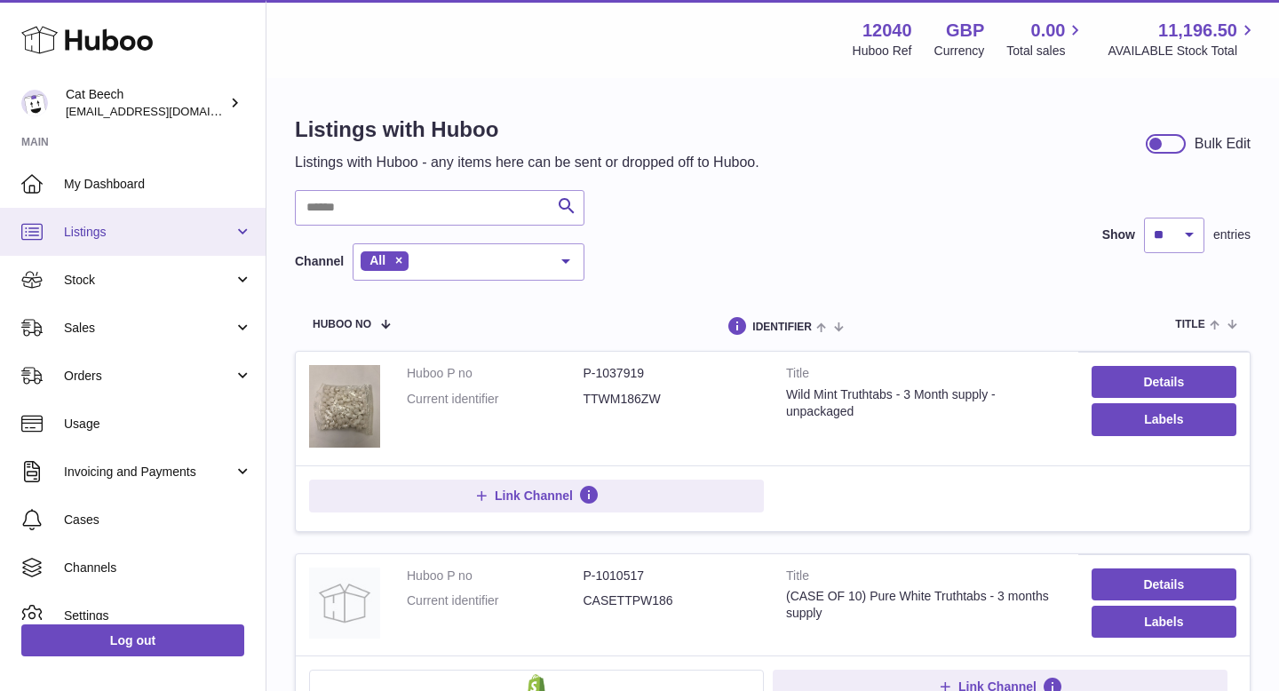
click at [110, 236] on span "Listings" at bounding box center [149, 232] width 170 height 17
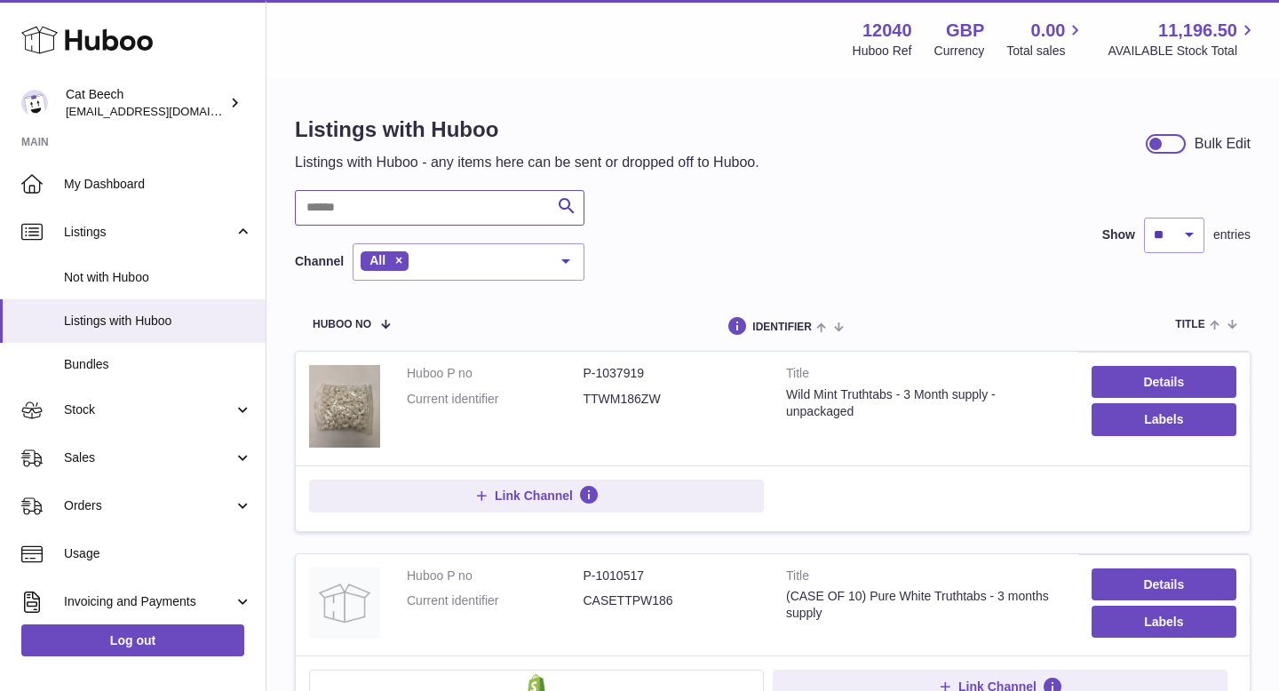
click at [420, 204] on input "text" at bounding box center [440, 208] width 290 height 36
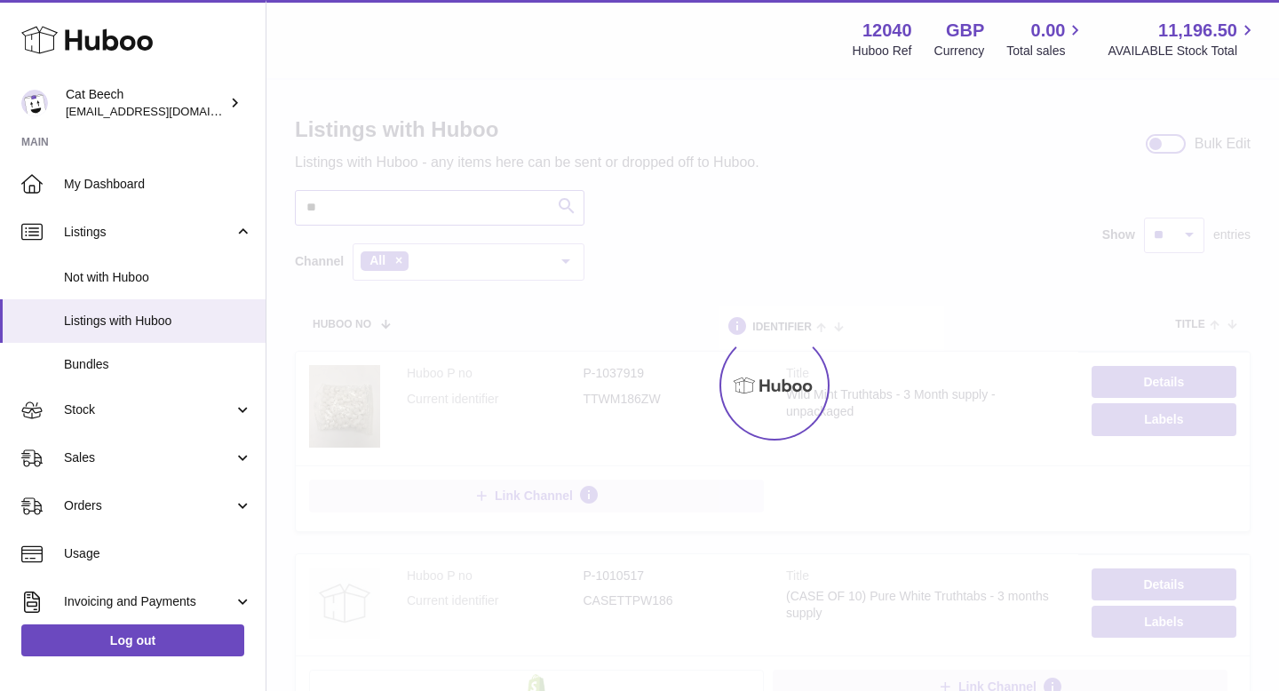
type input "*"
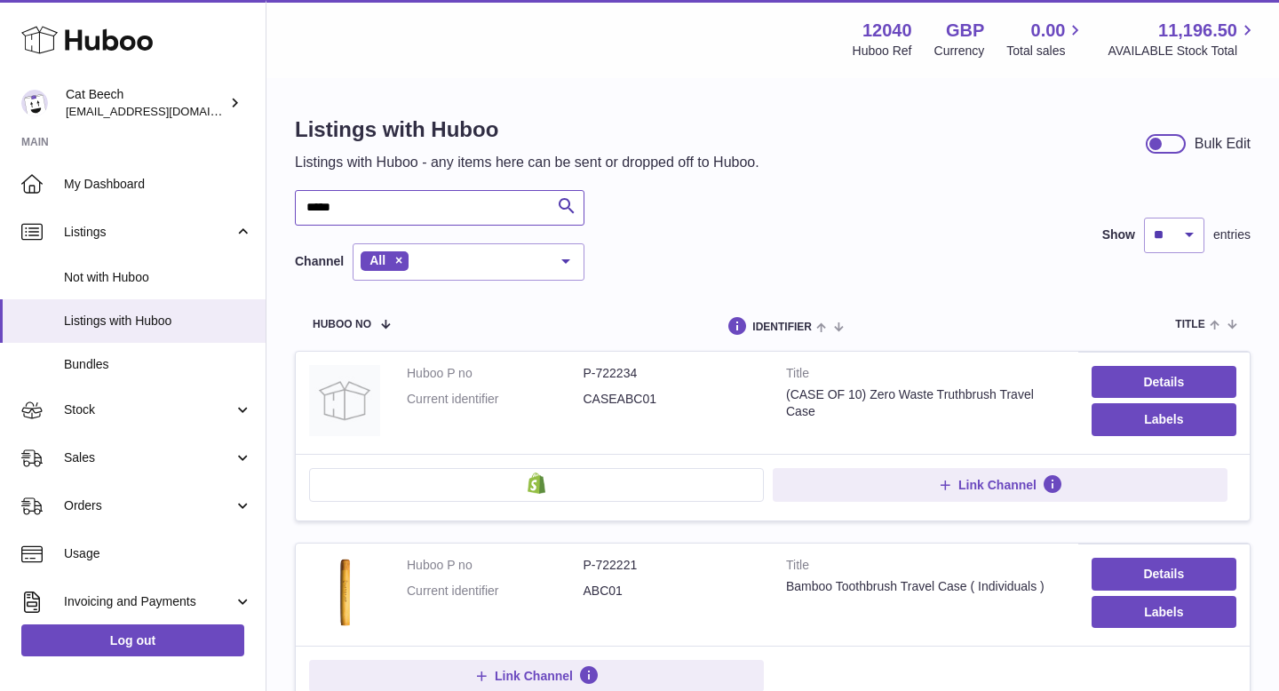
click at [313, 206] on input "*****" at bounding box center [440, 208] width 290 height 36
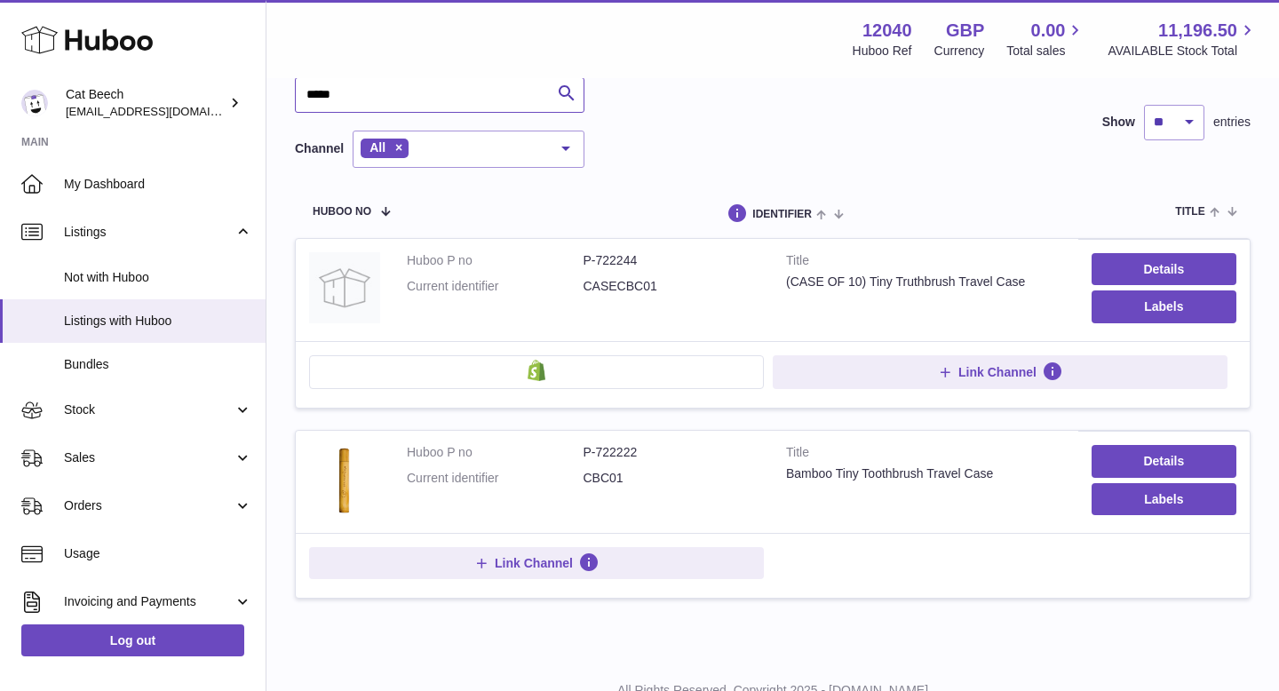
scroll to position [123, 0]
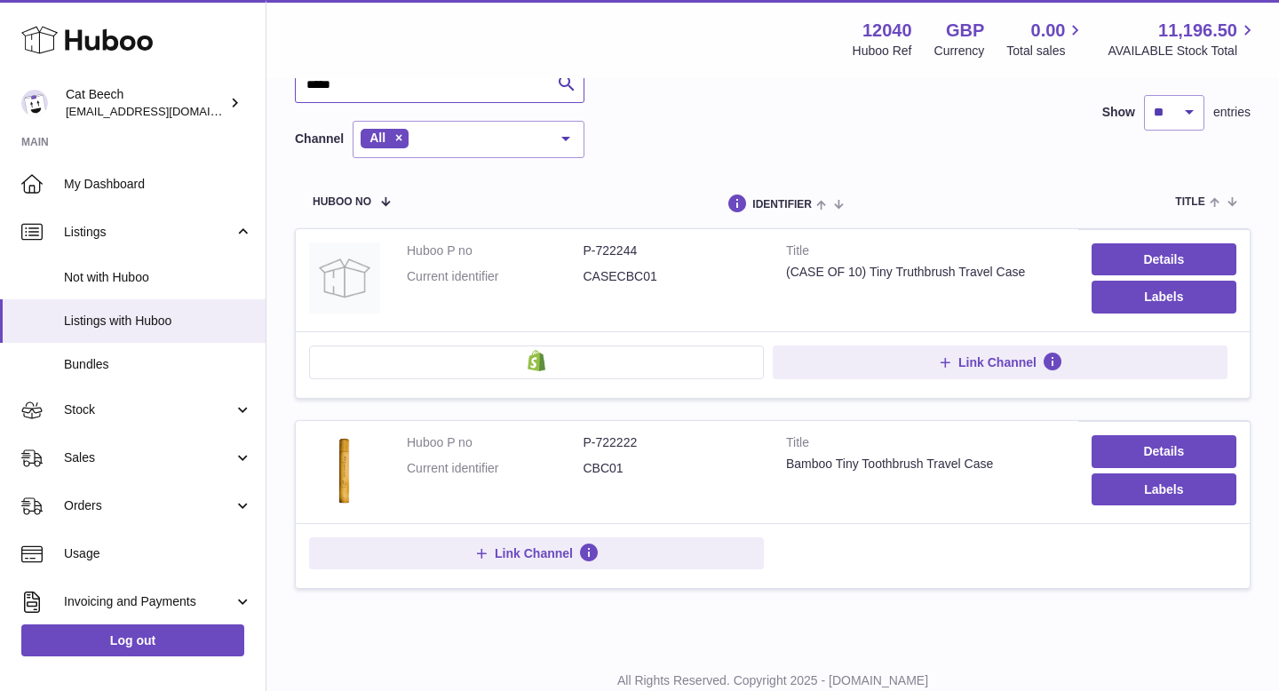
type input "*****"
drag, startPoint x: 643, startPoint y: 444, endPoint x: 579, endPoint y: 443, distance: 64.0
click at [579, 443] on dl "Huboo P no P-722222 Current identifier CBC01" at bounding box center [583, 460] width 353 height 52
copy dl "P-722222"
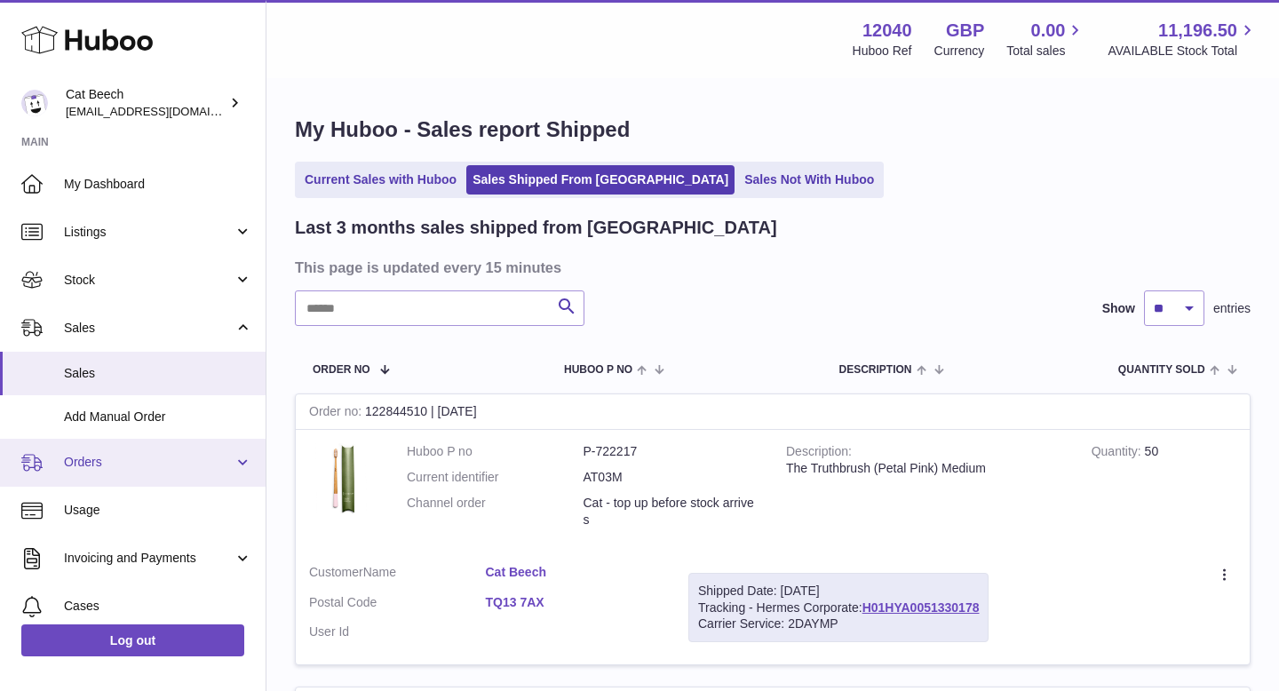
scroll to position [155, 0]
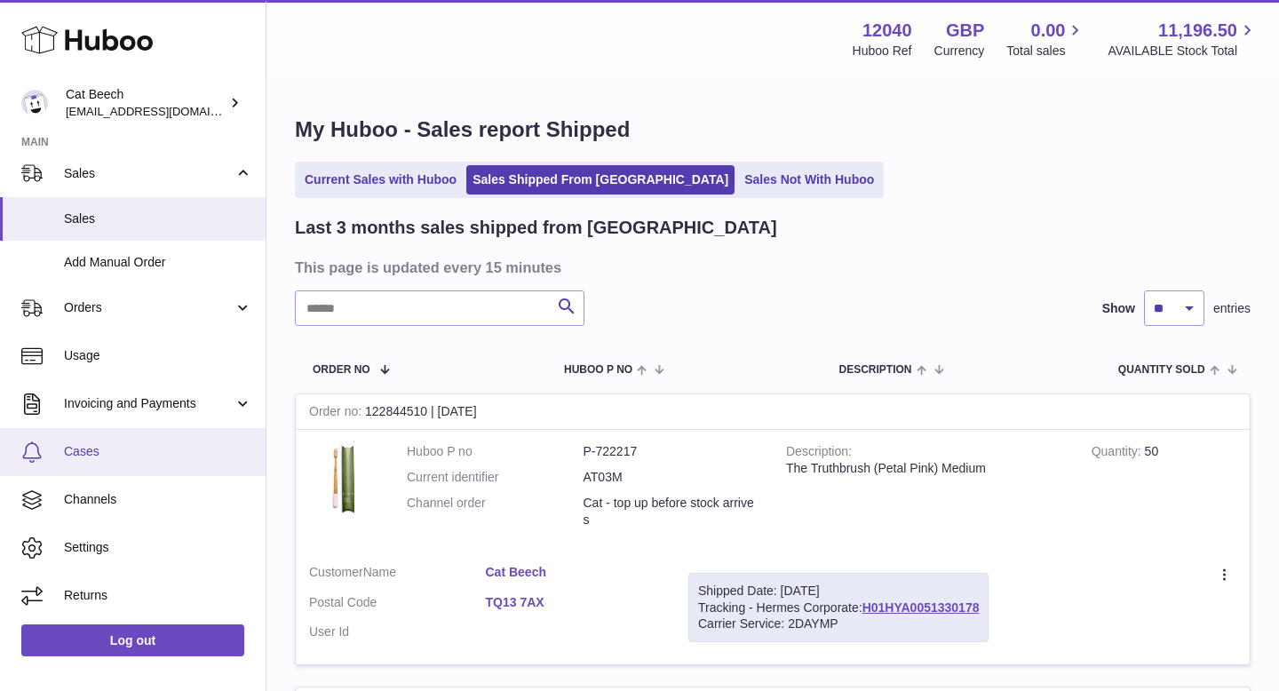
click at [123, 441] on link "Cases" at bounding box center [133, 452] width 266 height 48
